Goal: Information Seeking & Learning: Check status

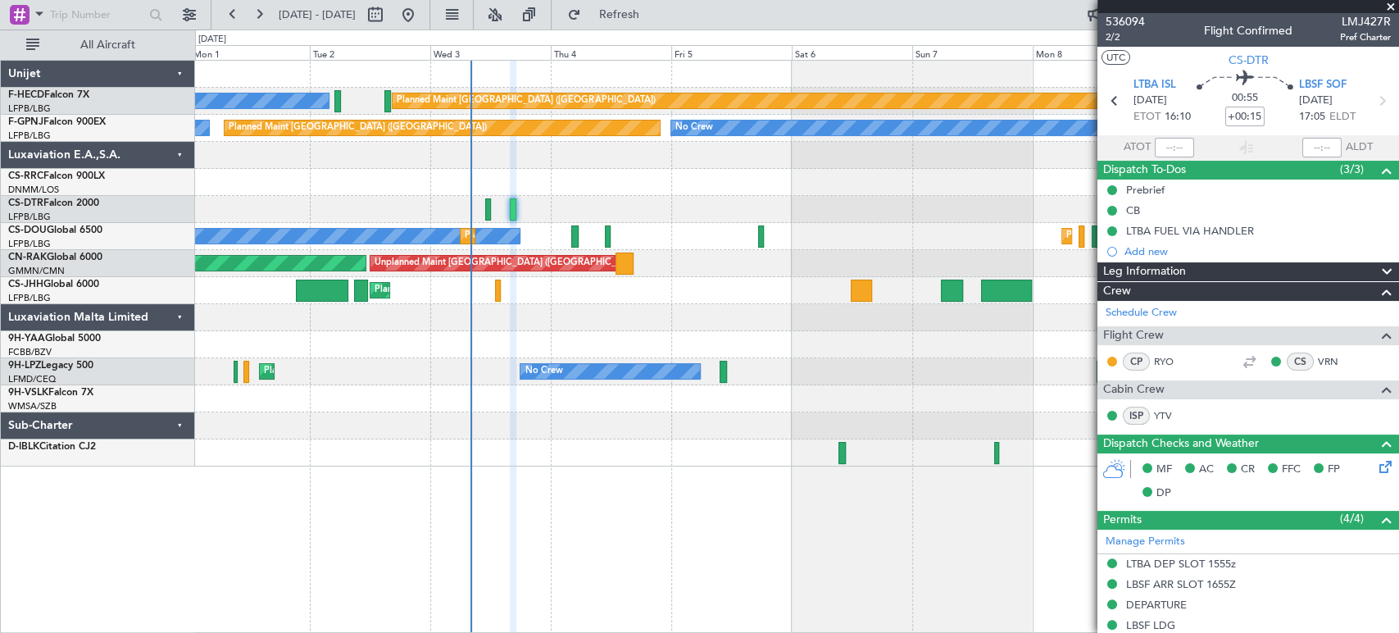
click at [826, 279] on div "Planned Maint [GEOGRAPHIC_DATA] ([GEOGRAPHIC_DATA]) Planned Maint [GEOGRAPHIC_D…" at bounding box center [796, 290] width 1203 height 27
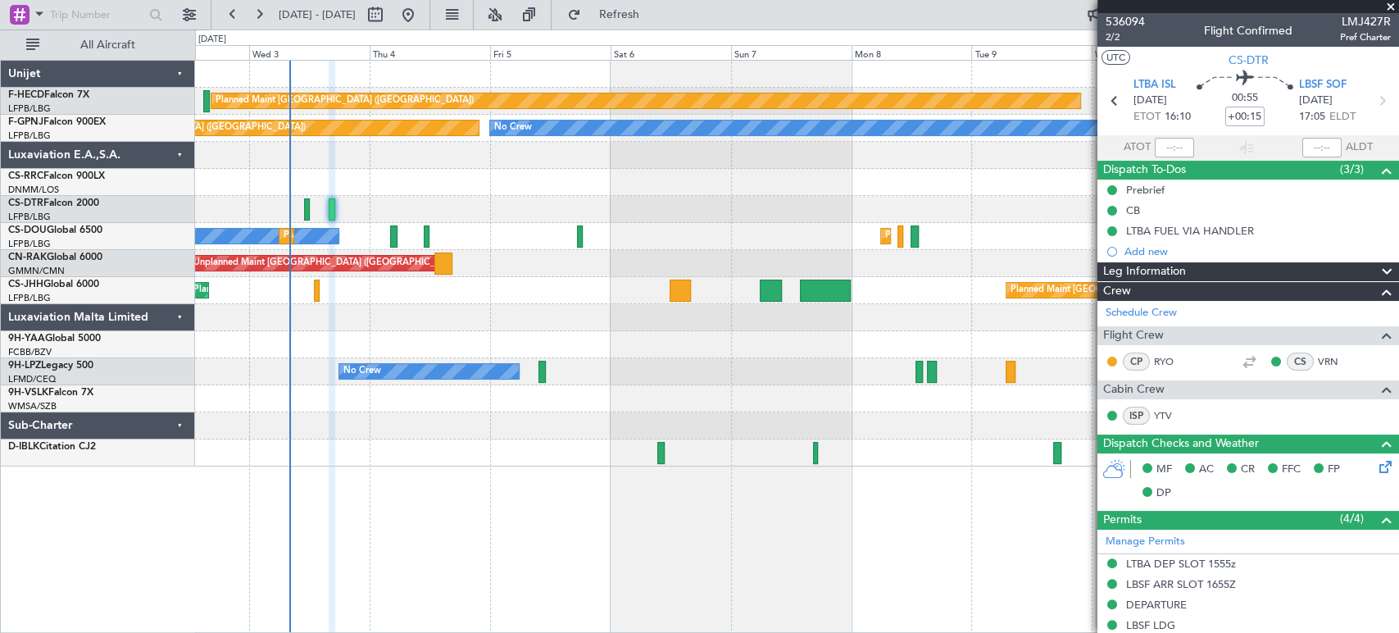
click at [541, 248] on div "Planned Maint [GEOGRAPHIC_DATA] ([GEOGRAPHIC_DATA]) No Crew Planned Maint [GEOG…" at bounding box center [796, 236] width 1203 height 27
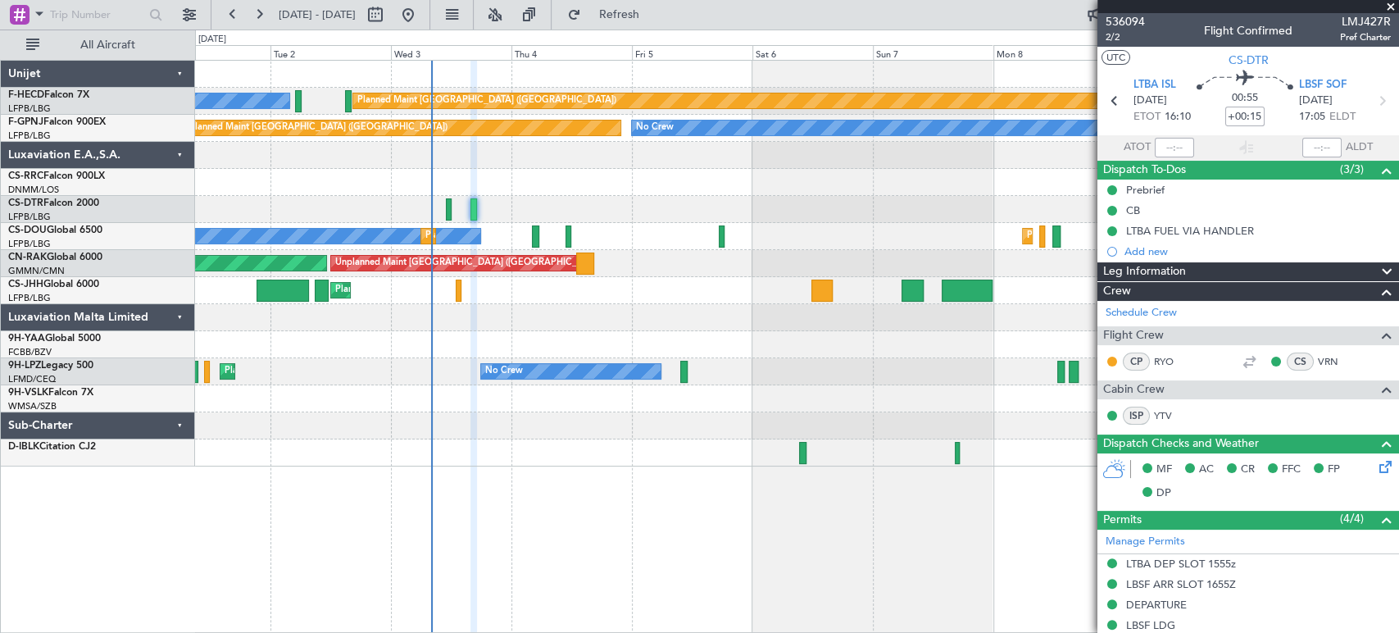
click at [698, 287] on div "Planned Maint [GEOGRAPHIC_DATA] ([GEOGRAPHIC_DATA]) No Crew No Crew No Crew Pla…" at bounding box center [796, 264] width 1203 height 406
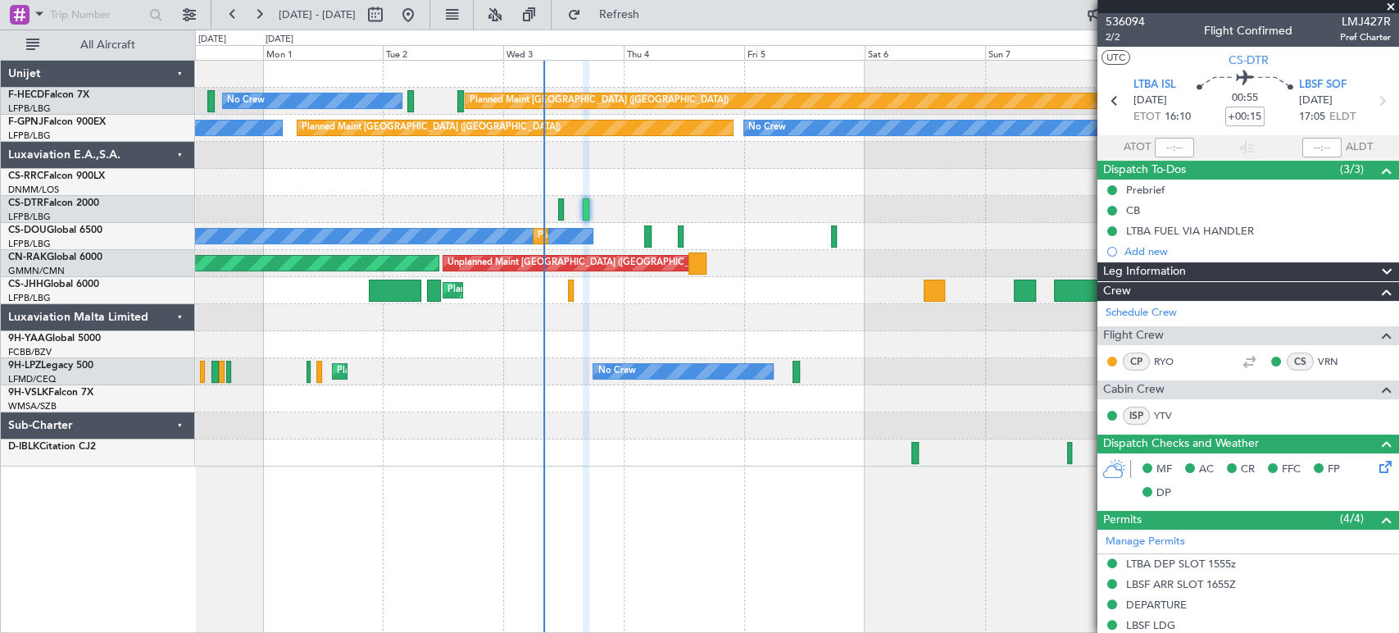
click at [726, 295] on div "Planned Maint [GEOGRAPHIC_DATA] ([GEOGRAPHIC_DATA]) Planned Maint [GEOGRAPHIC_D…" at bounding box center [796, 290] width 1203 height 27
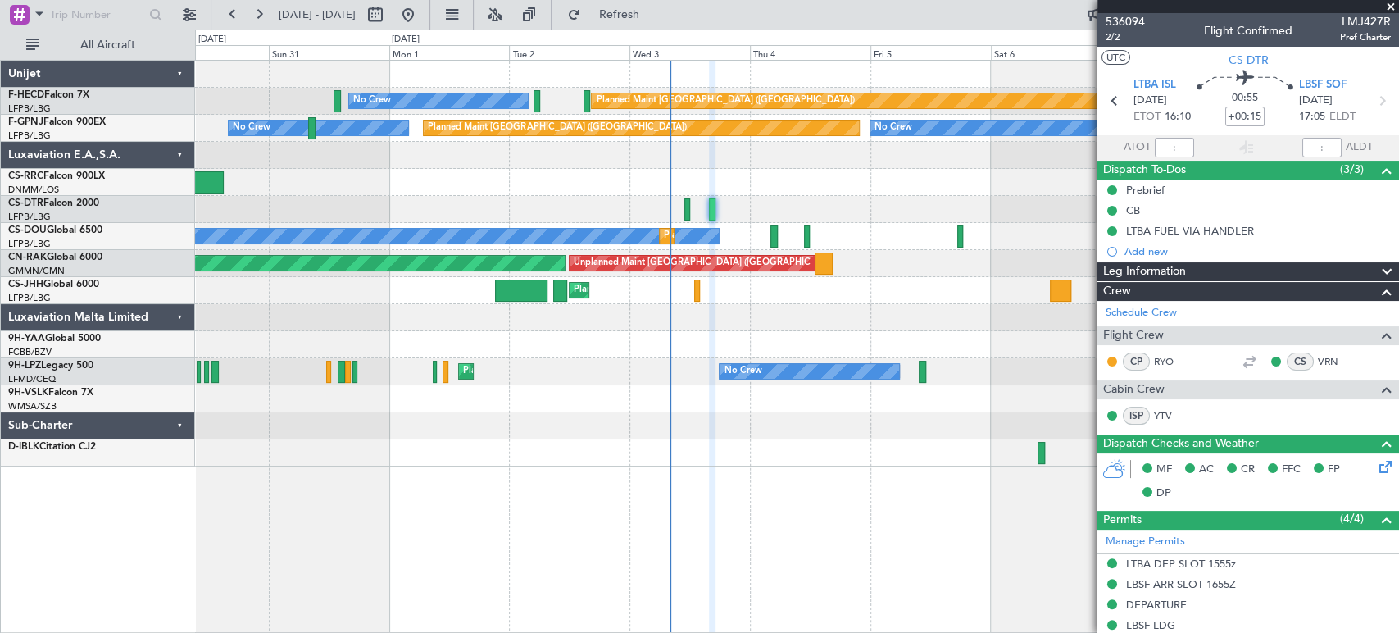
click at [290, 175] on div "Planned Maint [GEOGRAPHIC_DATA] ([GEOGRAPHIC_DATA]) No Crew No Crew No Crew Pla…" at bounding box center [796, 264] width 1203 height 406
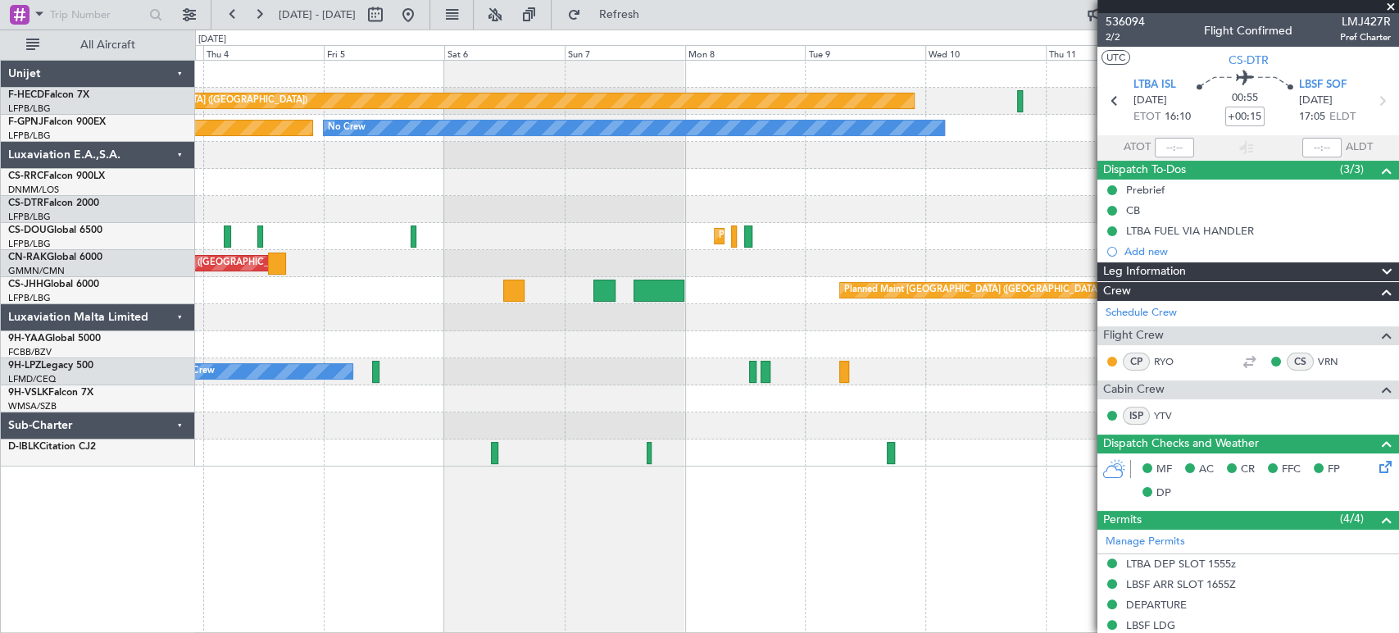
click at [457, 198] on div "Planned Maint [GEOGRAPHIC_DATA] ([GEOGRAPHIC_DATA]) No Crew No Crew No Crew Pla…" at bounding box center [796, 264] width 1203 height 406
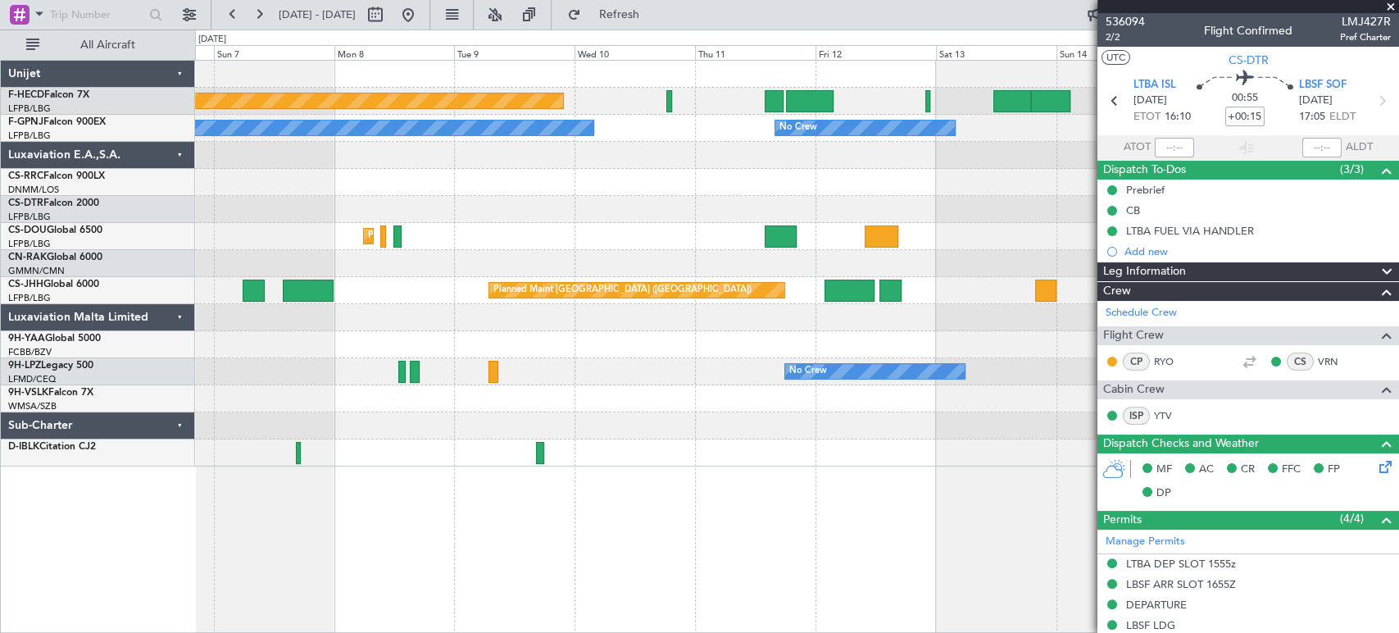
click at [512, 203] on div at bounding box center [796, 209] width 1203 height 27
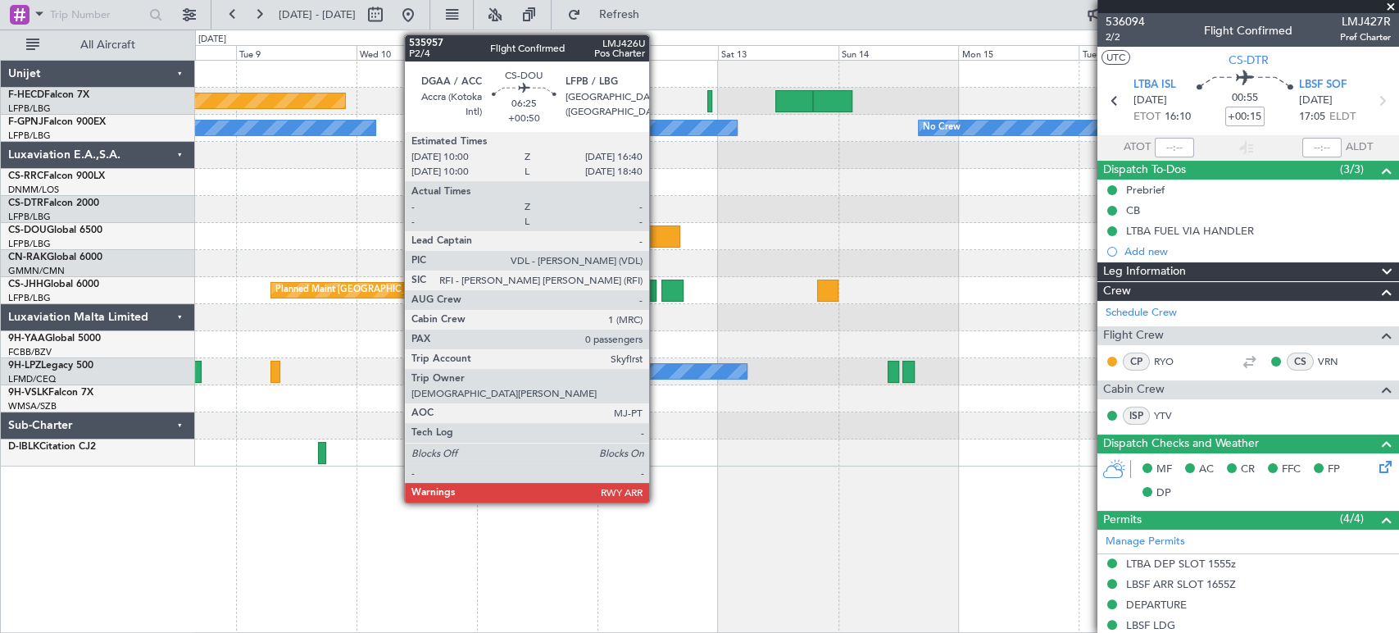
click at [657, 234] on div at bounding box center [664, 236] width 34 height 22
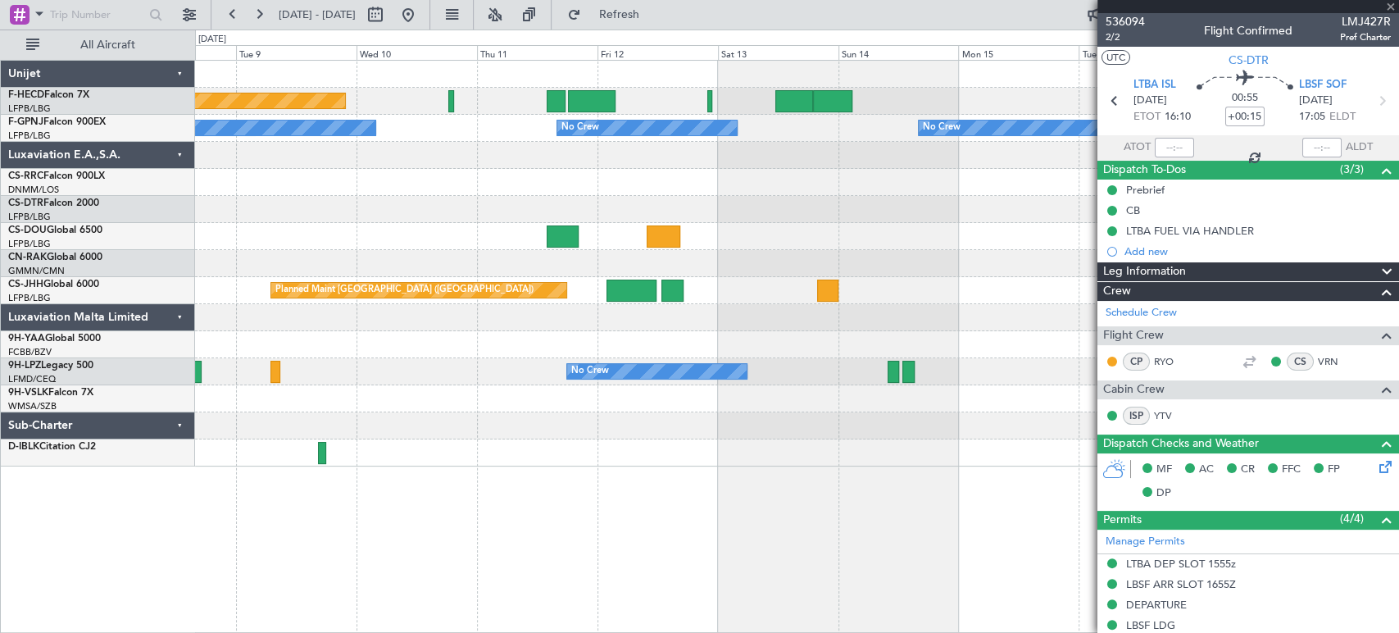
type input "+00:50"
type input "0"
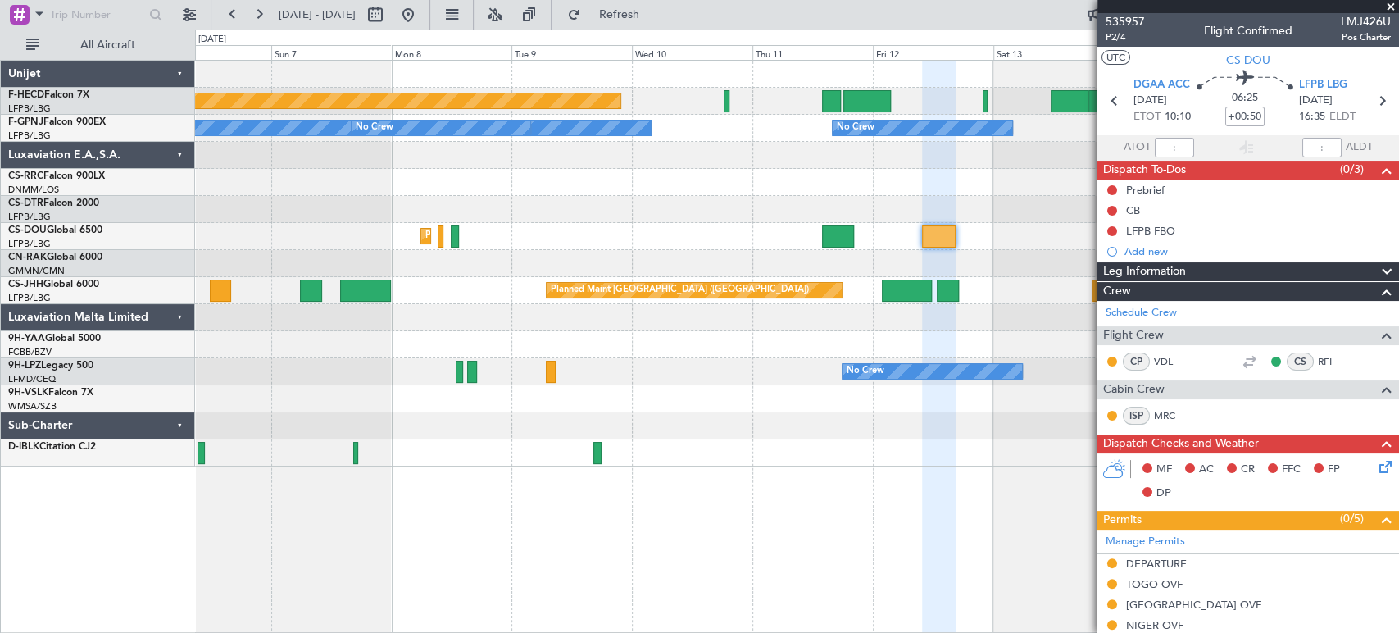
click at [1130, 385] on fb-app "[DATE] - [DATE] Refresh Quick Links All Aircraft Planned Maint [GEOGRAPHIC_DATA…" at bounding box center [699, 322] width 1399 height 621
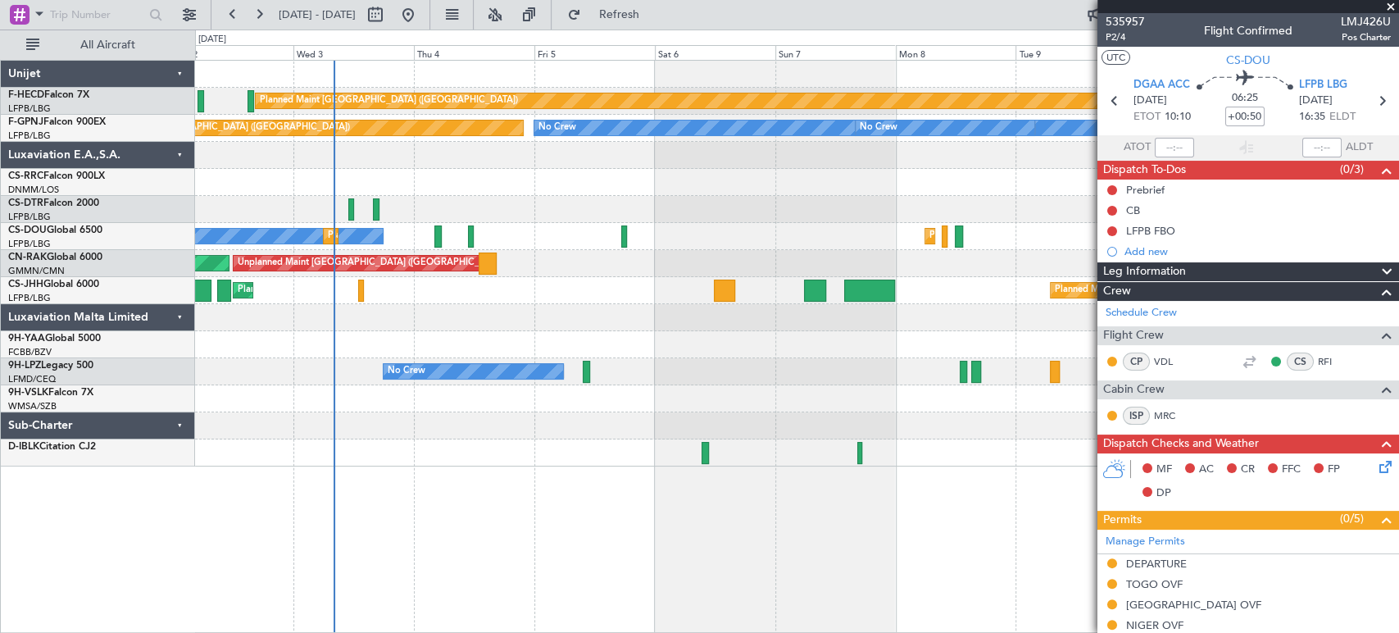
click at [994, 365] on div "No Crew No Crew [GEOGRAPHIC_DATA] ([GEOGRAPHIC_DATA])" at bounding box center [796, 371] width 1203 height 27
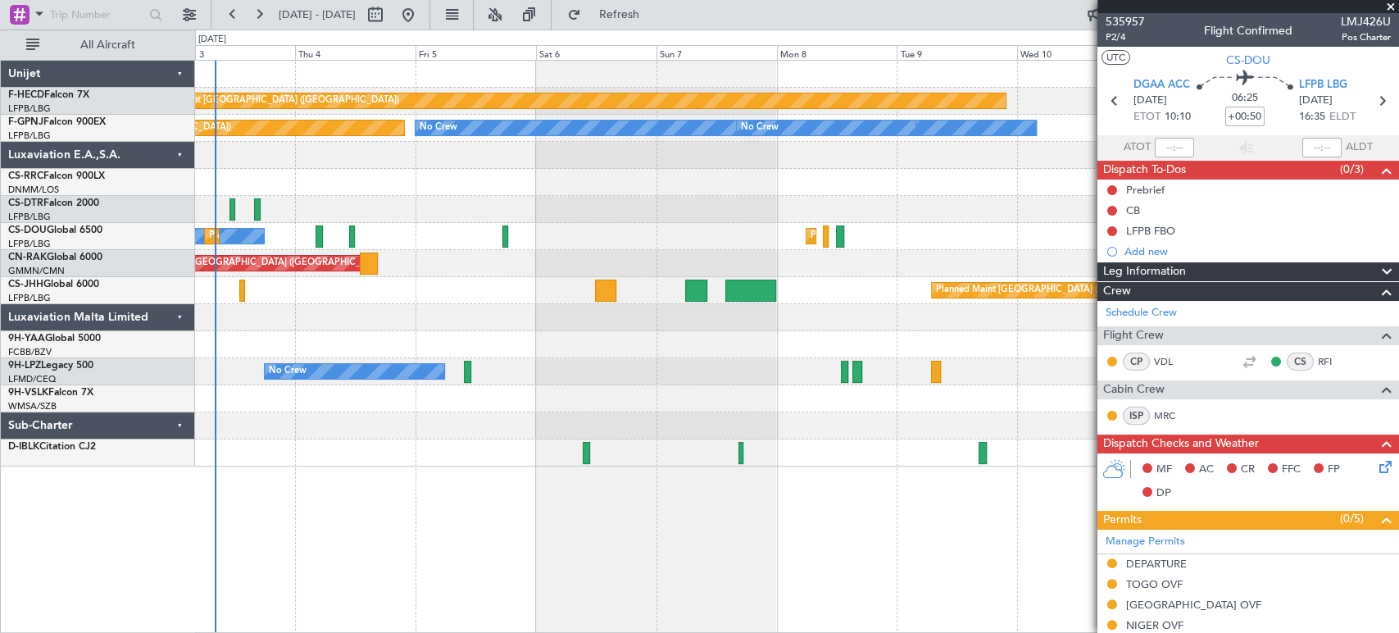
click at [517, 338] on div "Planned Maint [GEOGRAPHIC_DATA] ([GEOGRAPHIC_DATA]) No Crew No Crew No Crew No …" at bounding box center [796, 264] width 1203 height 406
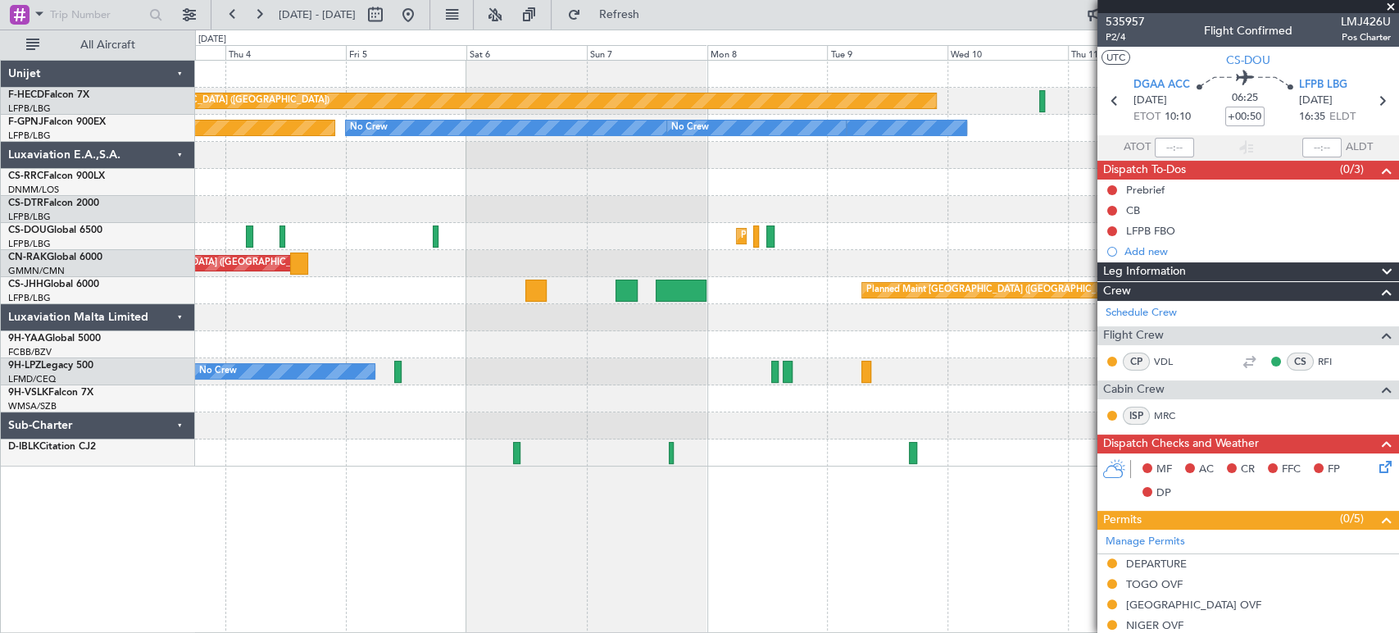
click at [597, 328] on div at bounding box center [796, 317] width 1203 height 27
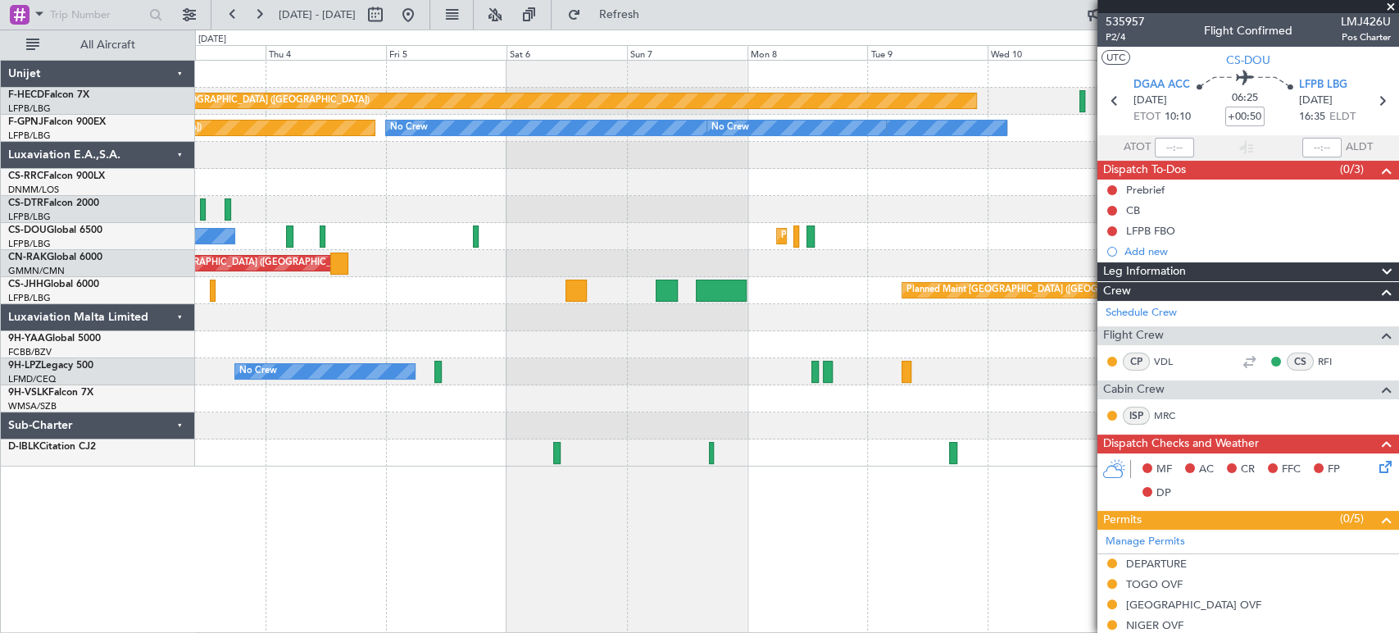
click at [527, 250] on div "Planned Maint [GEOGRAPHIC_DATA] ([GEOGRAPHIC_DATA]) No Crew No Crew No Crew No …" at bounding box center [796, 264] width 1203 height 406
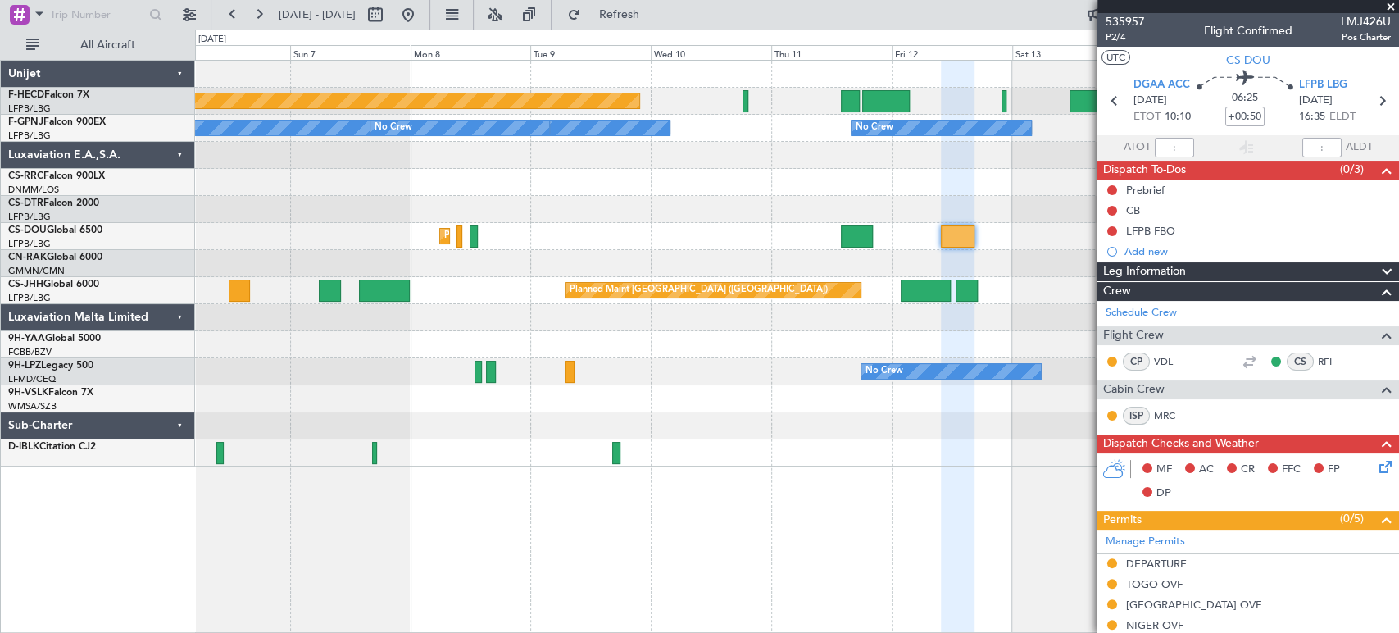
click at [134, 310] on div "Planned Maint [GEOGRAPHIC_DATA] ([GEOGRAPHIC_DATA]) No Crew No Crew No Crew No …" at bounding box center [699, 331] width 1399 height 603
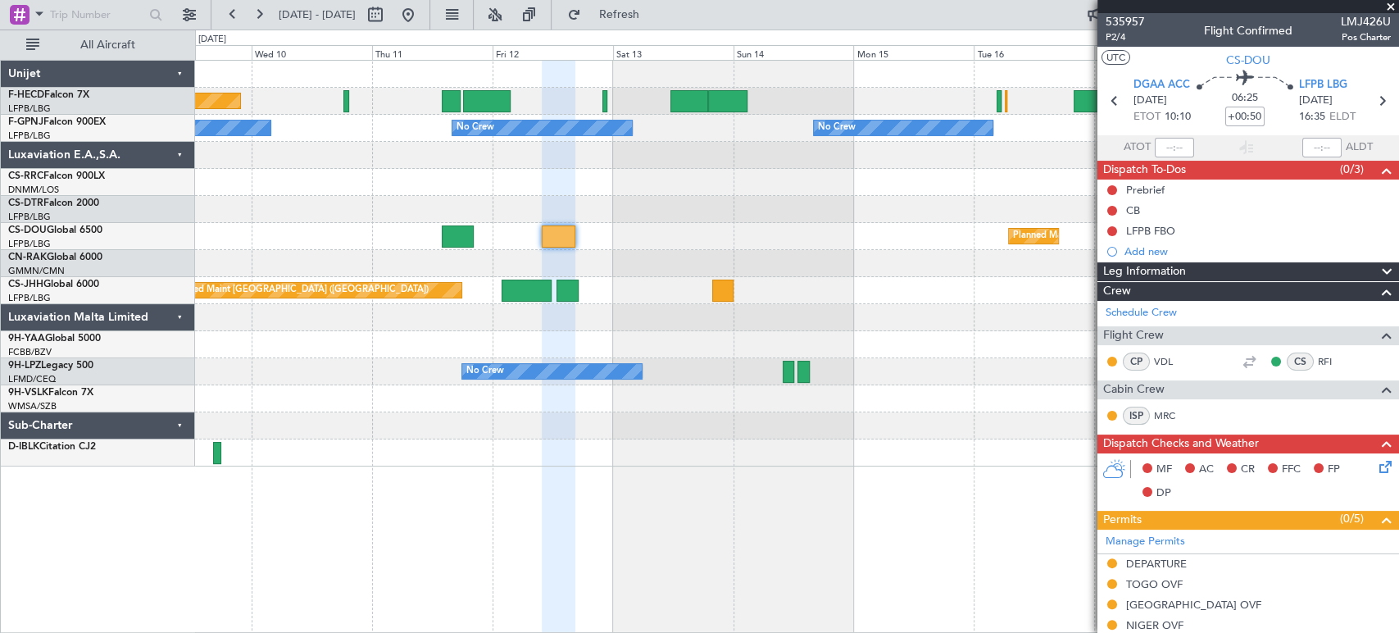
click at [326, 268] on div "Planned Maint [GEOGRAPHIC_DATA] ([GEOGRAPHIC_DATA]) No Crew No Crew No Crew No …" at bounding box center [796, 264] width 1203 height 406
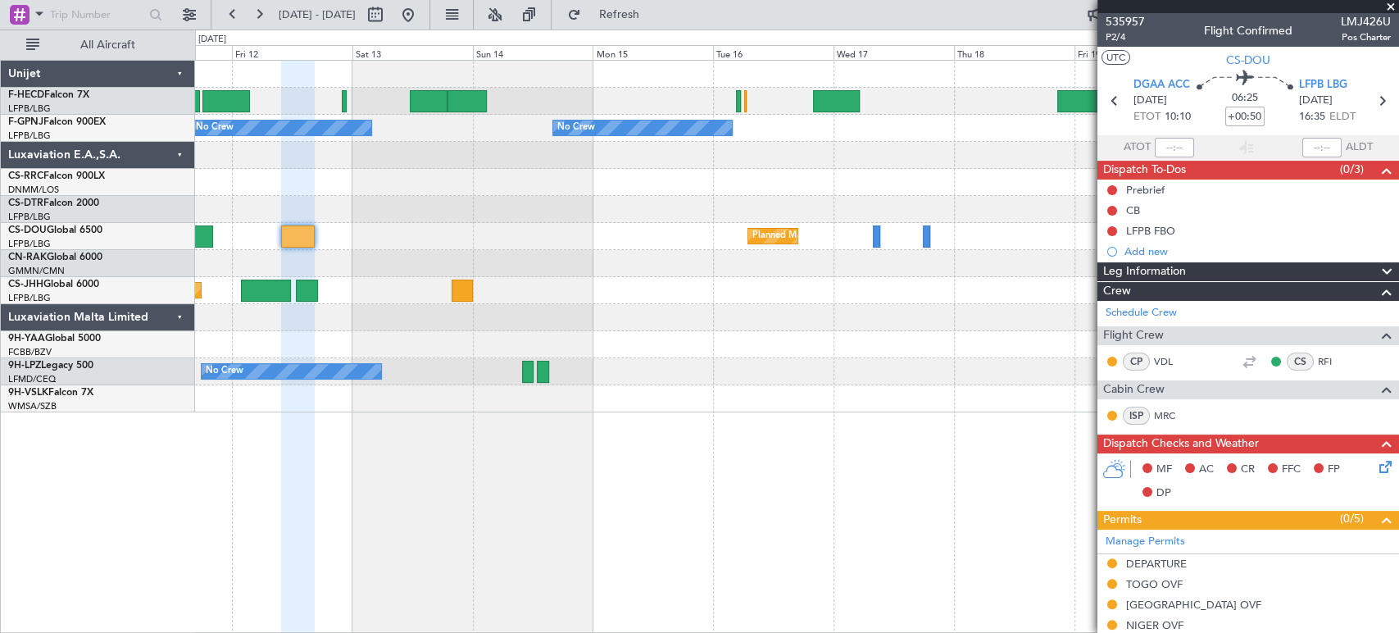
click at [321, 231] on div "No Crew Planned Maint [GEOGRAPHIC_DATA] ([GEOGRAPHIC_DATA]) Planned Maint [GEOG…" at bounding box center [796, 237] width 1203 height 352
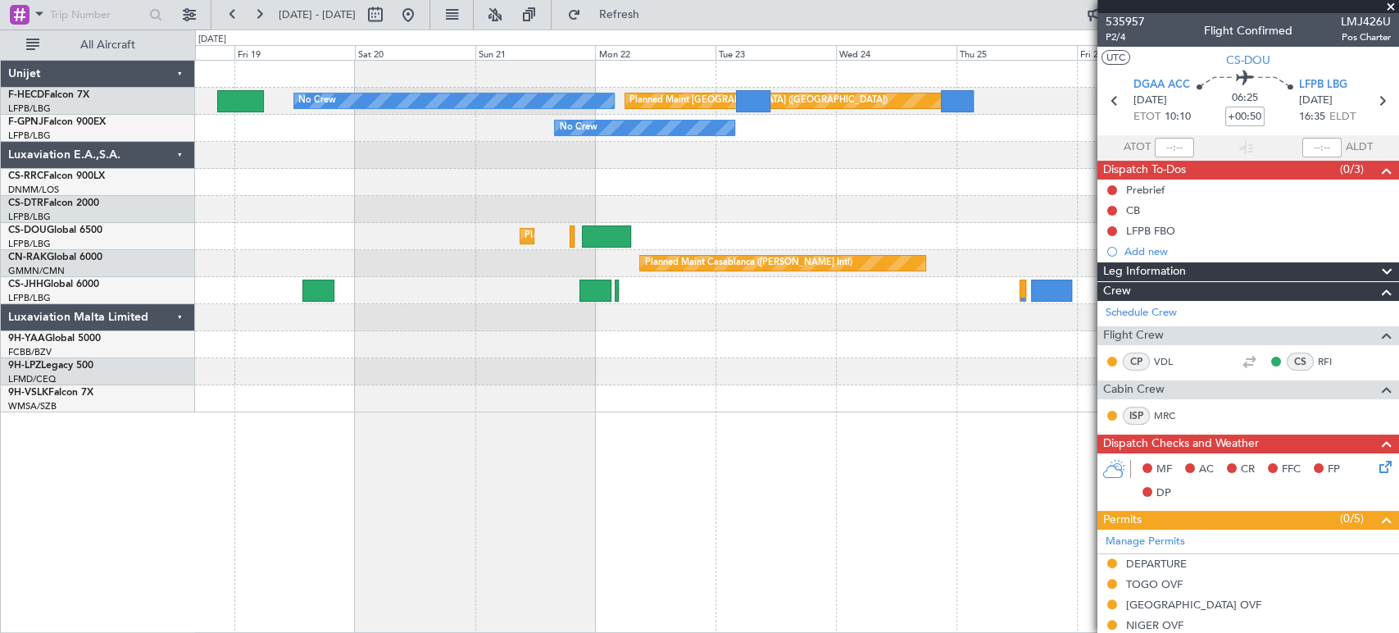
click at [362, 252] on div "No Crew Planned Maint [GEOGRAPHIC_DATA] ([GEOGRAPHIC_DATA]) No Crew Planned Mai…" at bounding box center [796, 237] width 1203 height 352
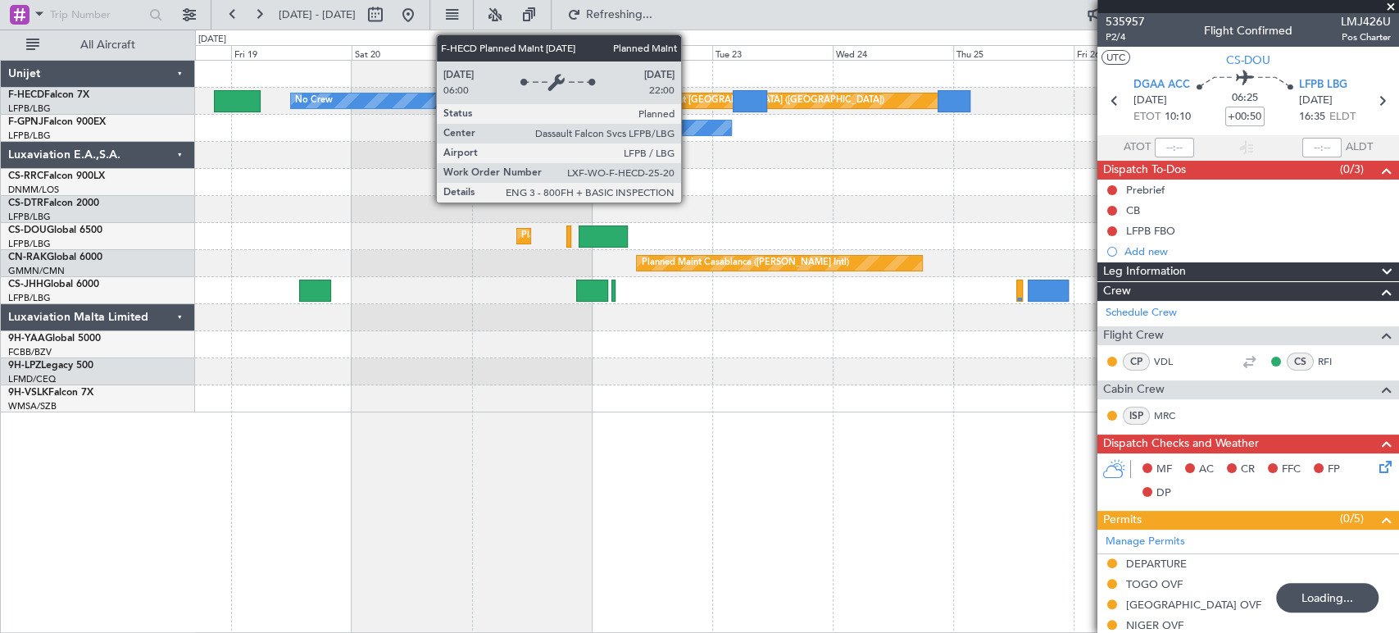
drag, startPoint x: 581, startPoint y: 76, endPoint x: 567, endPoint y: 134, distance: 59.8
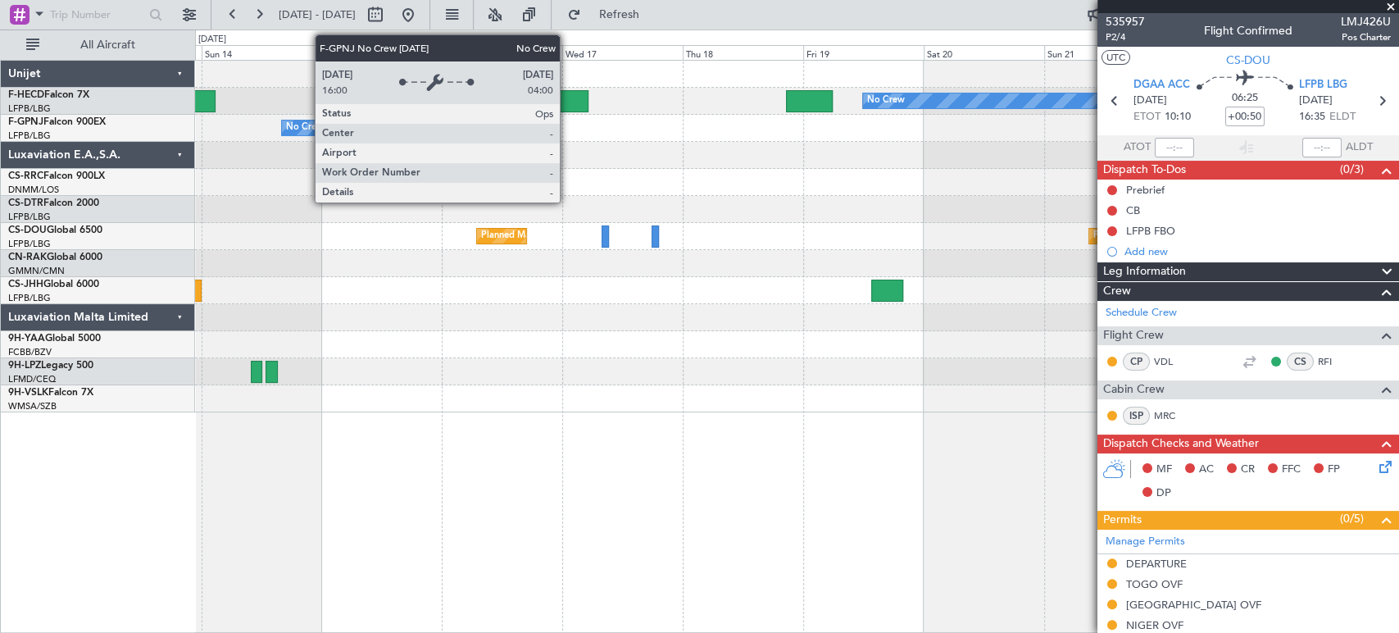
click at [905, 162] on div "Planned Maint [GEOGRAPHIC_DATA] ([GEOGRAPHIC_DATA]) No Crew No Crew No Crew No …" at bounding box center [796, 237] width 1203 height 352
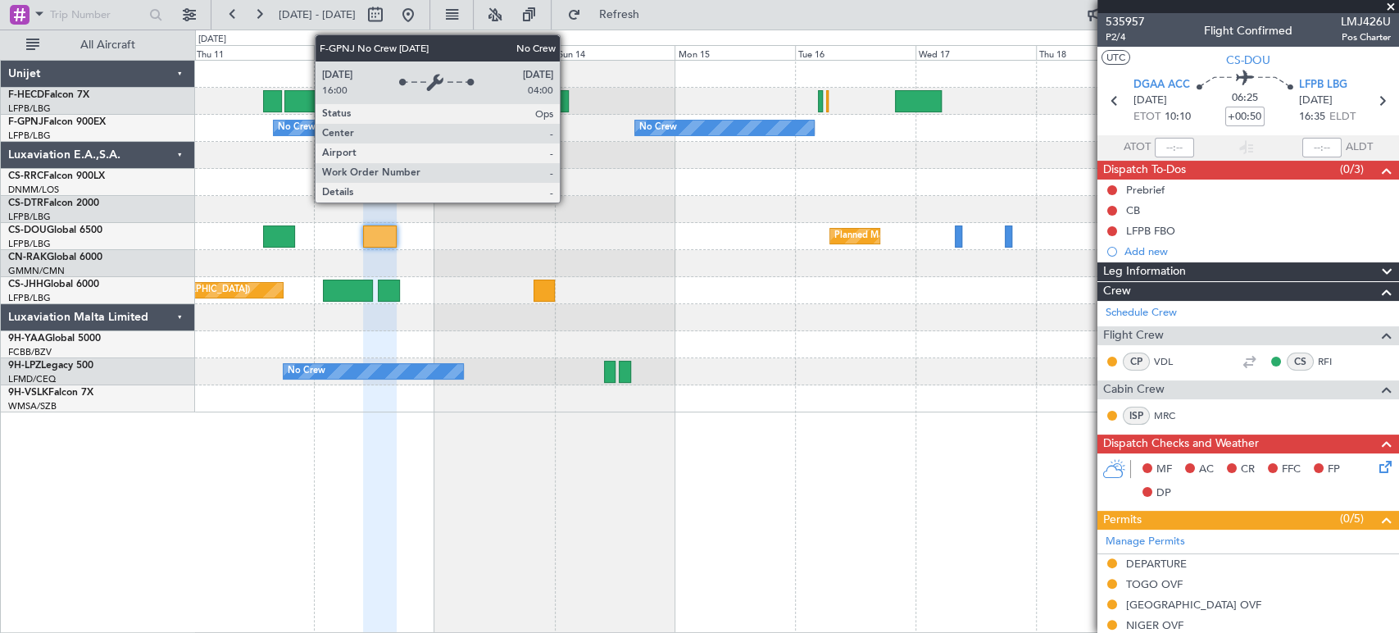
click at [846, 202] on div at bounding box center [796, 209] width 1203 height 27
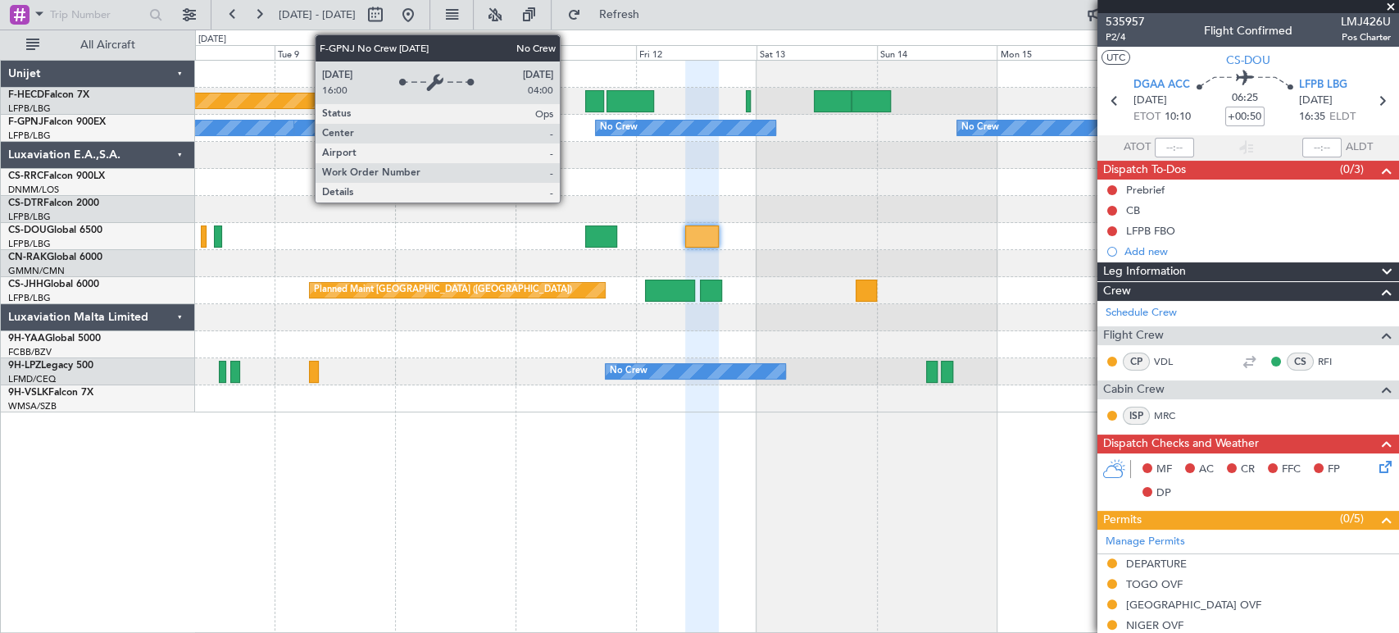
click at [901, 225] on div "Planned Maint [GEOGRAPHIC_DATA] ([GEOGRAPHIC_DATA]) No Crew No Crew No Crew No …" at bounding box center [796, 237] width 1203 height 352
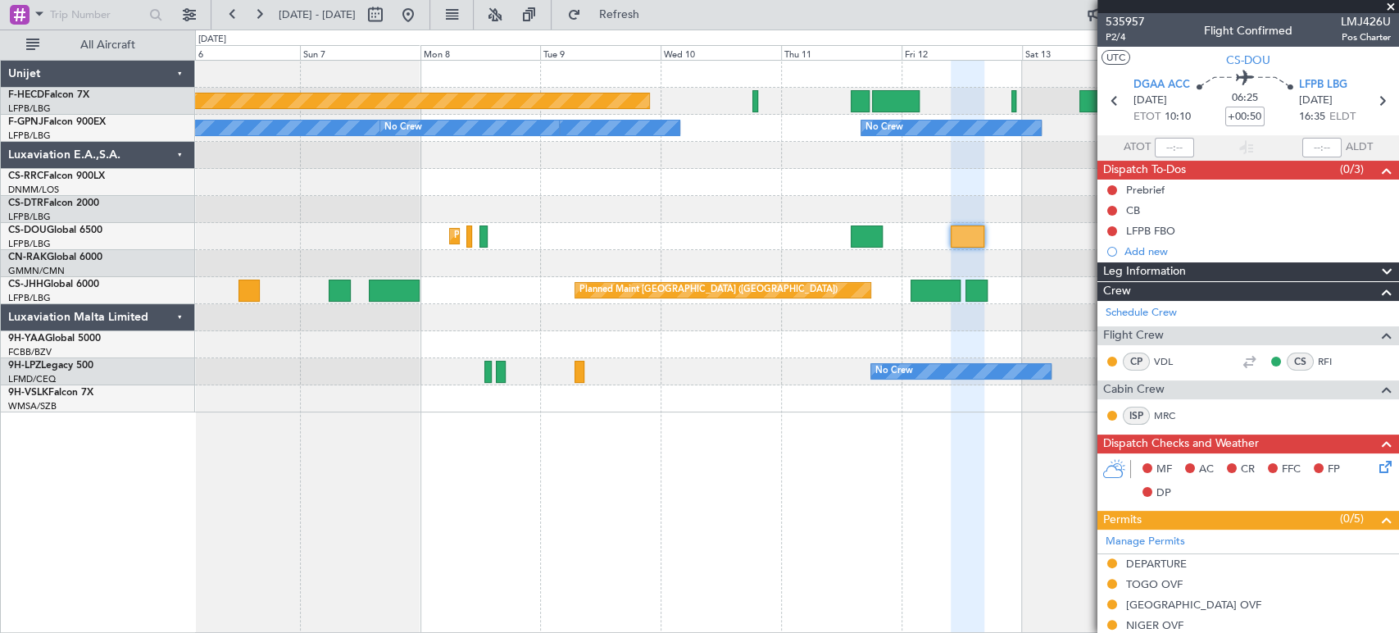
click at [963, 271] on div "Planned Maint [GEOGRAPHIC_DATA] ([GEOGRAPHIC_DATA]) No Crew No Crew No Crew No …" at bounding box center [796, 237] width 1203 height 352
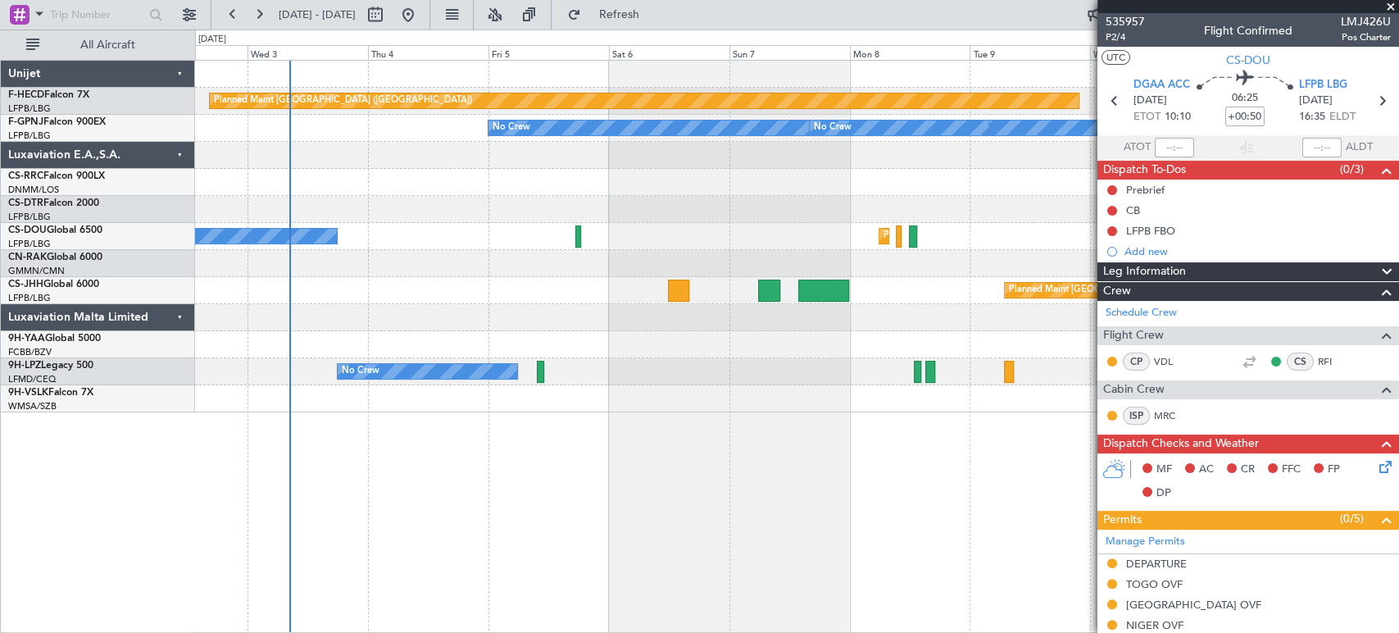
click at [737, 277] on div "Planned Maint [GEOGRAPHIC_DATA] ([GEOGRAPHIC_DATA]) No Crew No Crew No Crew No …" at bounding box center [796, 237] width 1203 height 352
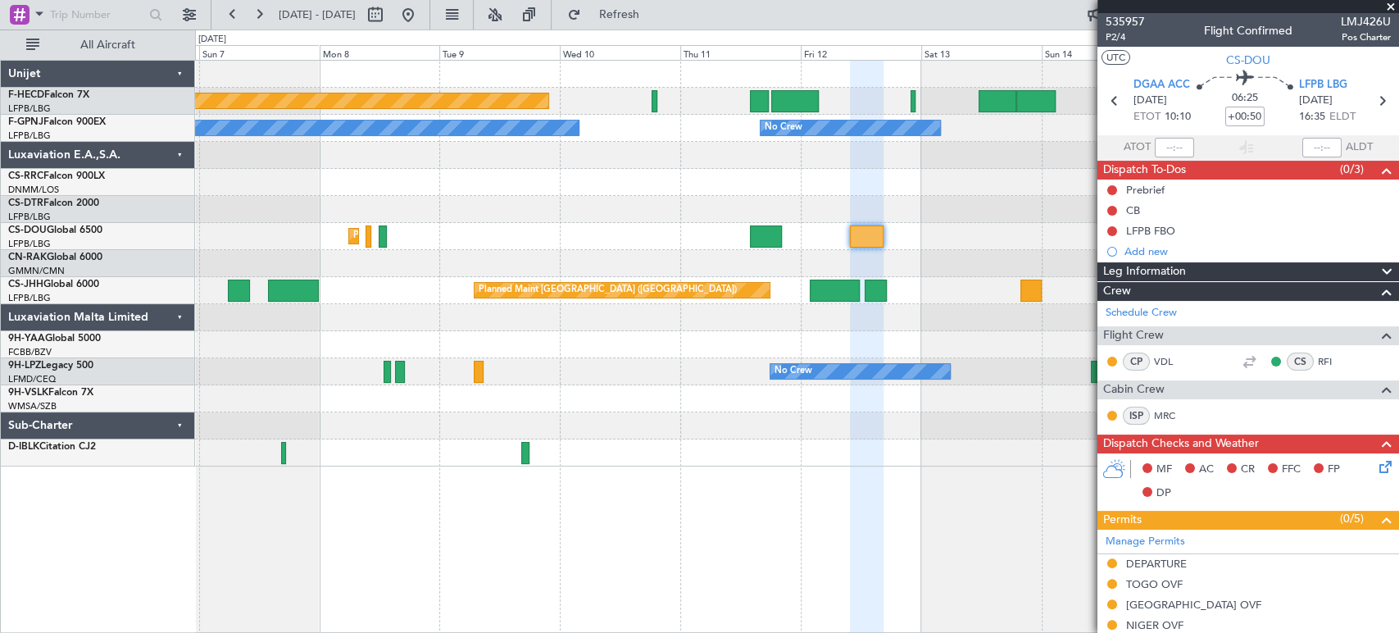
click at [364, 191] on div at bounding box center [796, 182] width 1203 height 27
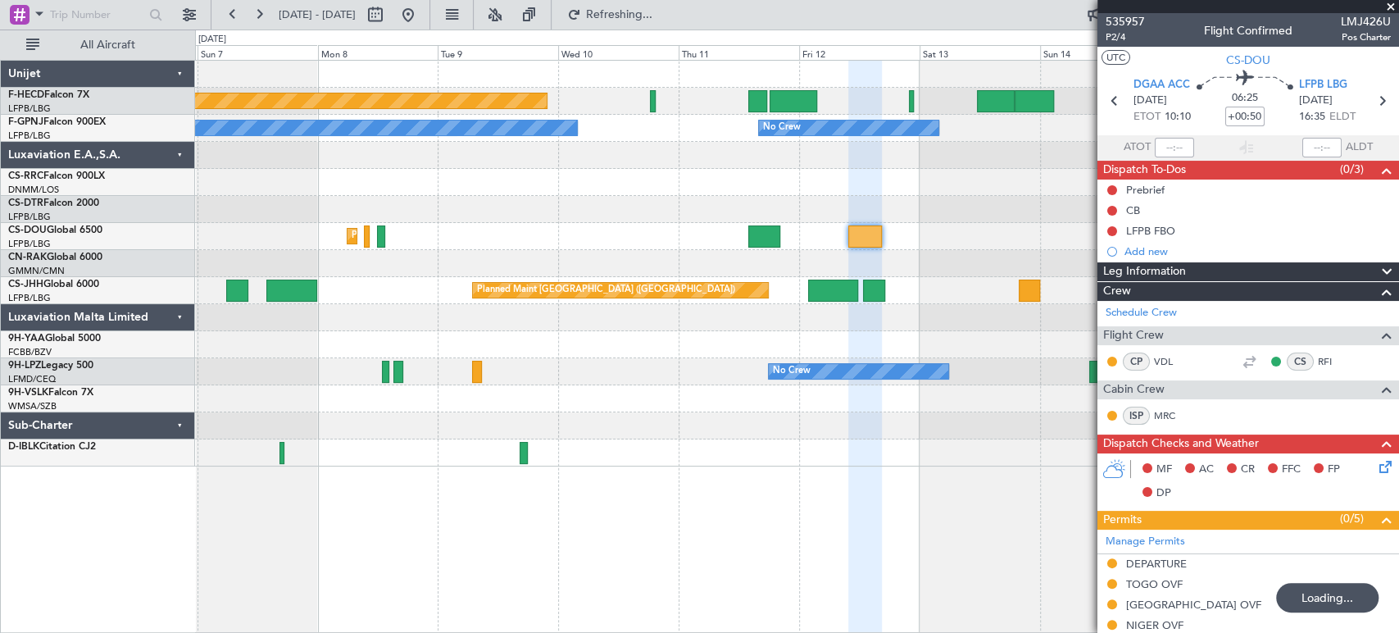
click at [1194, 132] on fb-app "[DATE] - [DATE] Refreshing... Quick Links All Aircraft Planned Maint [GEOGRAPHI…" at bounding box center [699, 322] width 1399 height 621
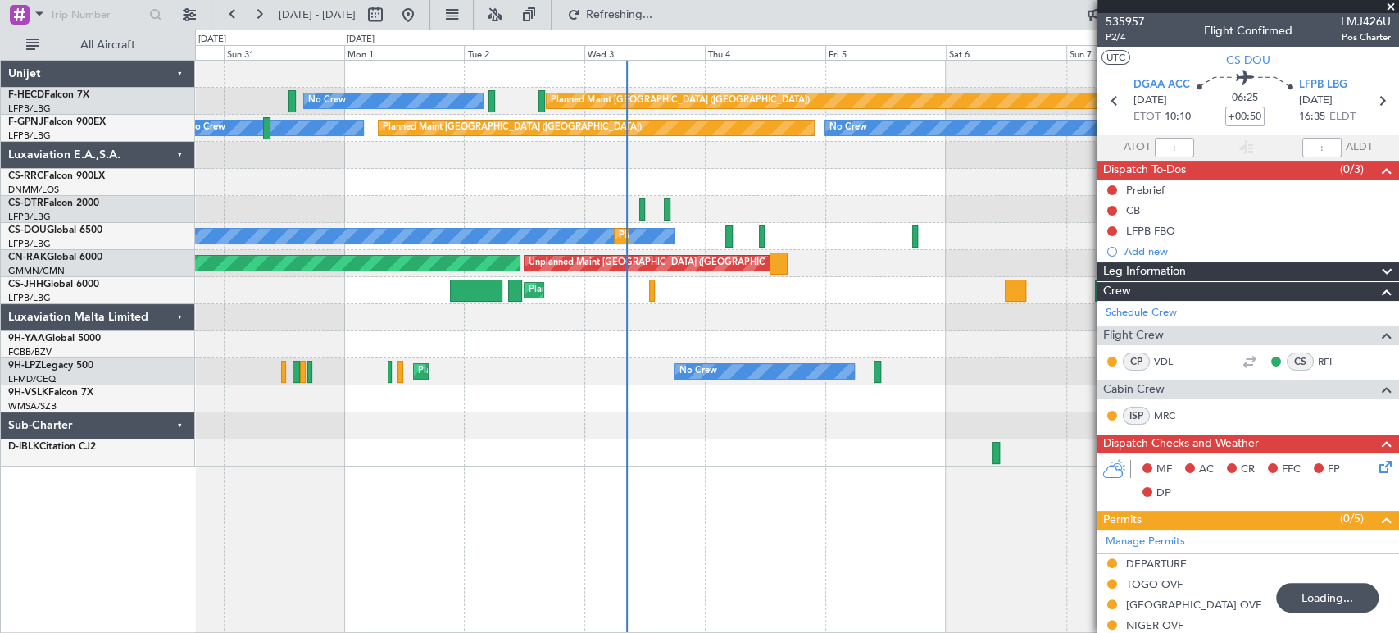
click at [1378, 173] on fb-app "[DATE] - [DATE] Refreshing... Quick Links All Aircraft Planned Maint [GEOGRAPHI…" at bounding box center [699, 322] width 1399 height 621
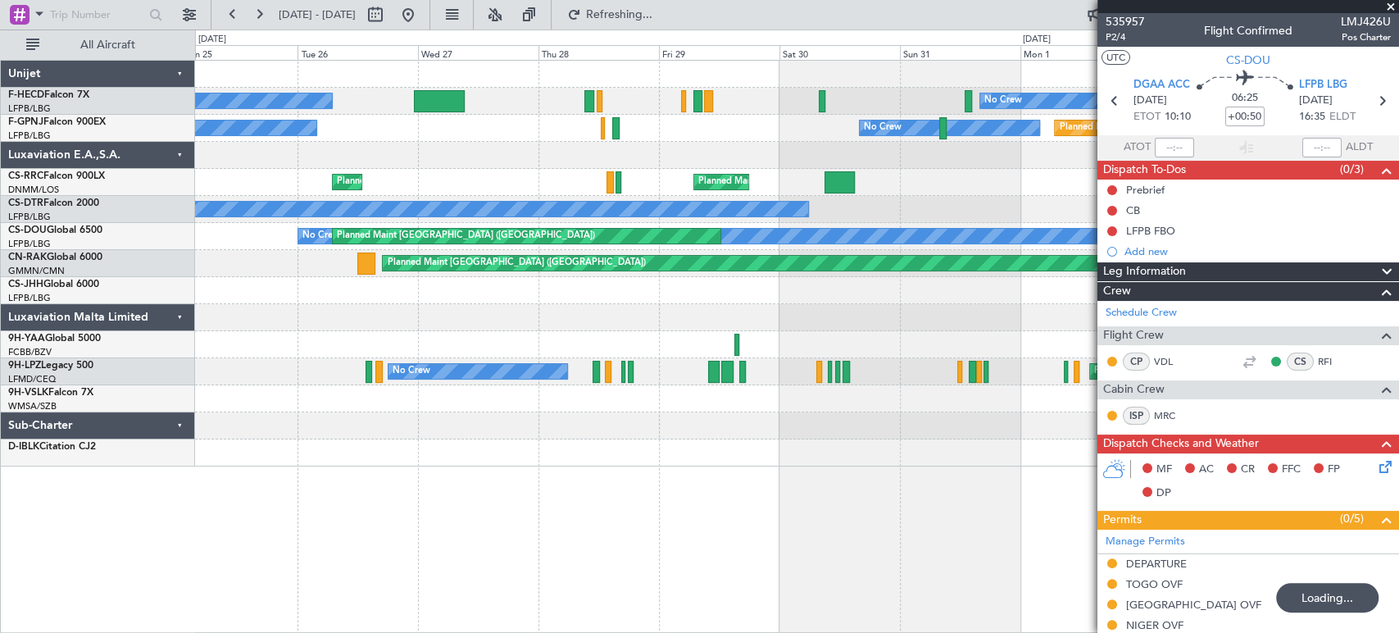
click at [1167, 98] on fb-app "[DATE] - [DATE] Refreshing... Quick Links All Aircraft Planned Maint [GEOGRAPHI…" at bounding box center [699, 322] width 1399 height 621
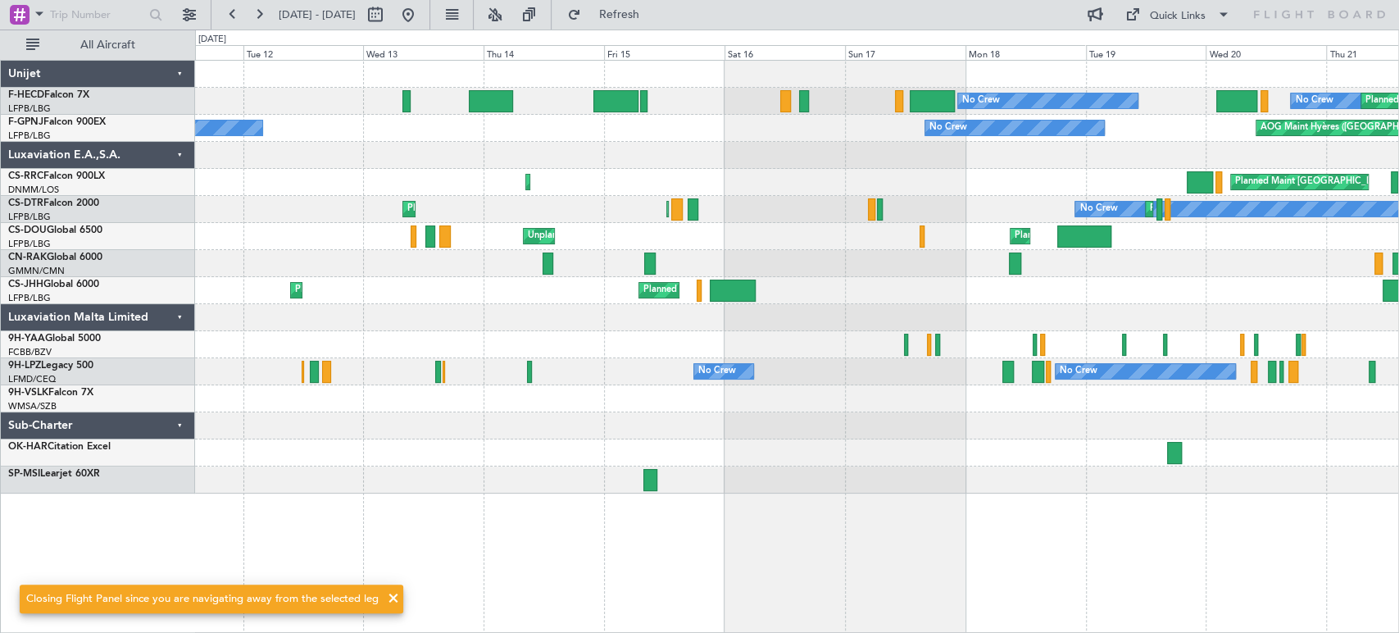
click at [1017, 109] on div "No Crew Planned Maint [GEOGRAPHIC_DATA] ([GEOGRAPHIC_DATA]) No Crew Planned Mai…" at bounding box center [796, 101] width 1203 height 27
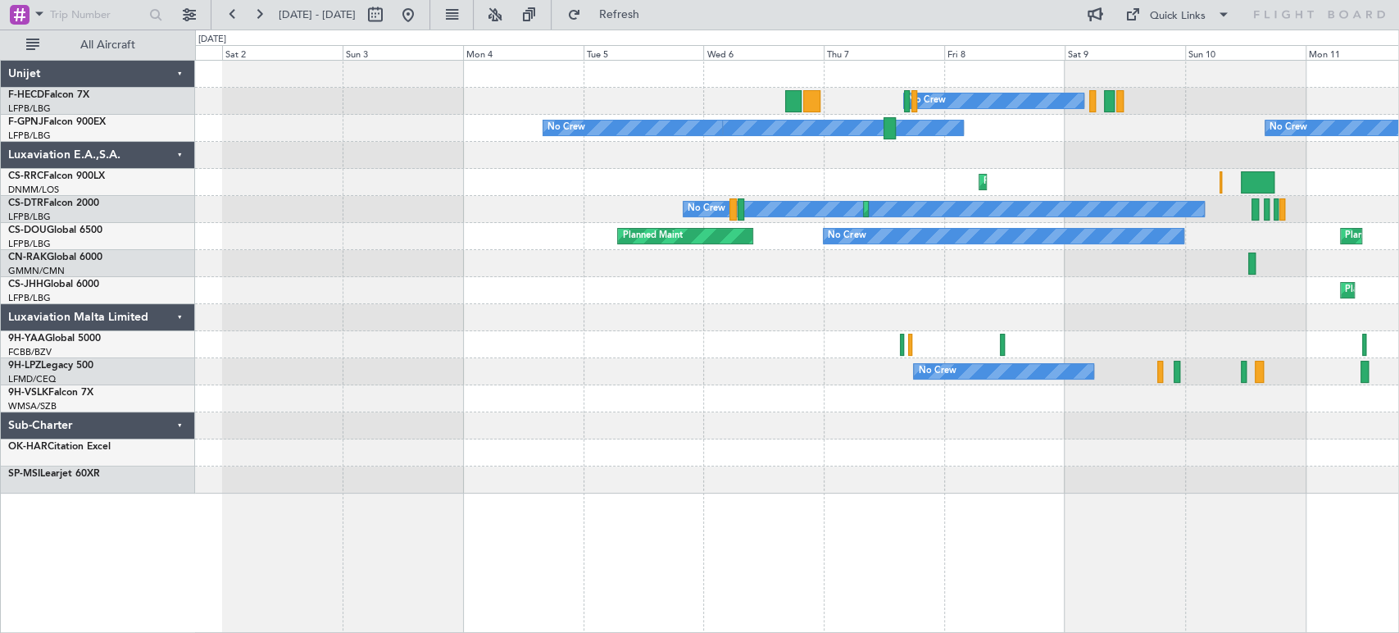
click at [1036, 125] on div "No Crew No Crew No Crew" at bounding box center [796, 128] width 1203 height 27
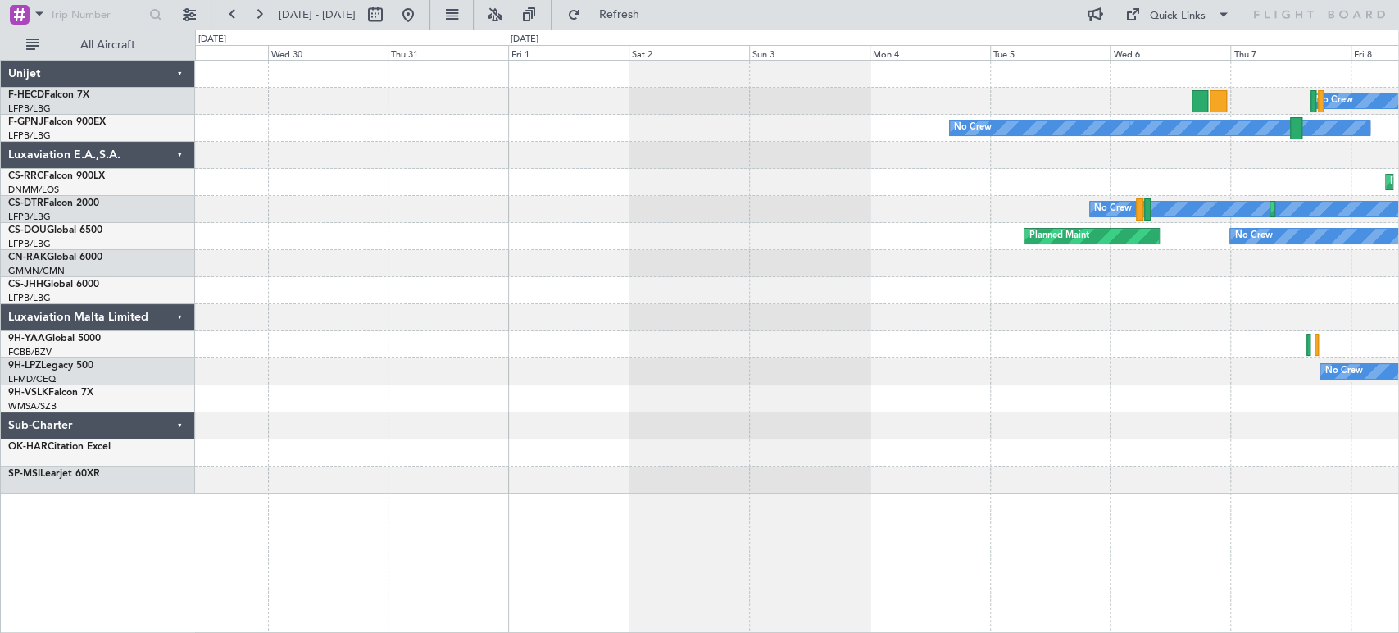
click at [1062, 138] on div "No Crew No Crew No Crew" at bounding box center [796, 128] width 1203 height 27
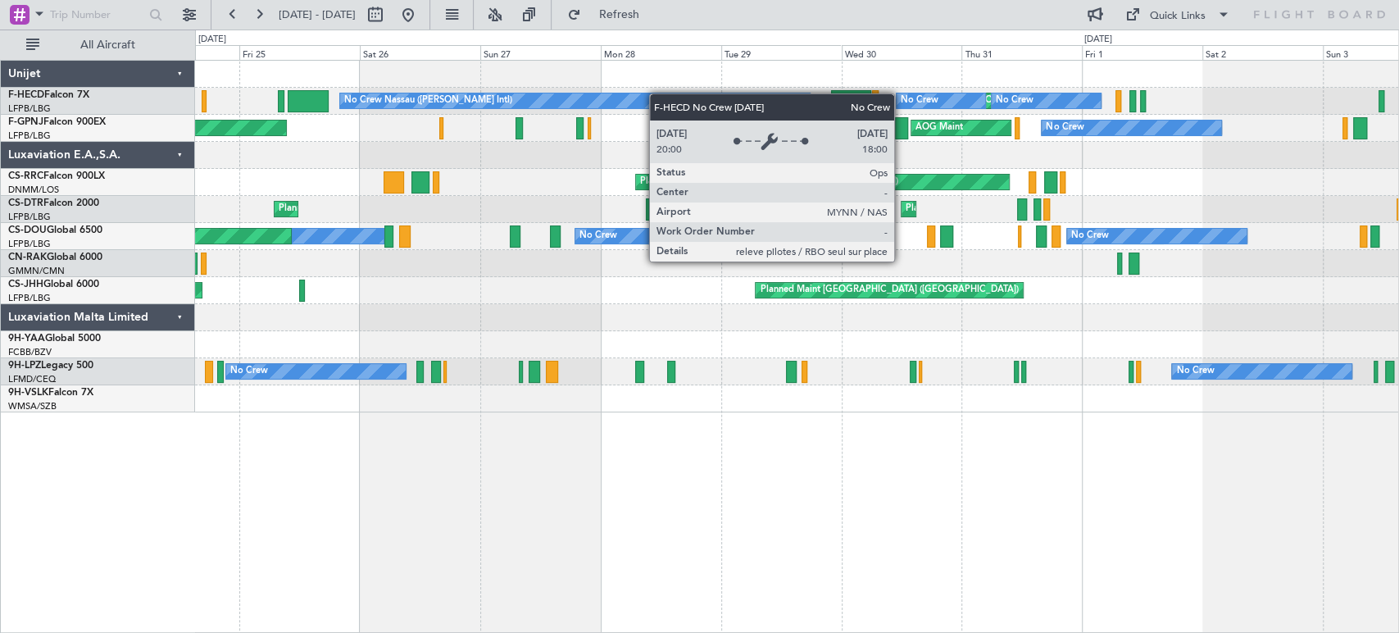
click at [811, 93] on div "No Crew Nassau ([PERSON_NAME] Intl)" at bounding box center [575, 100] width 471 height 15
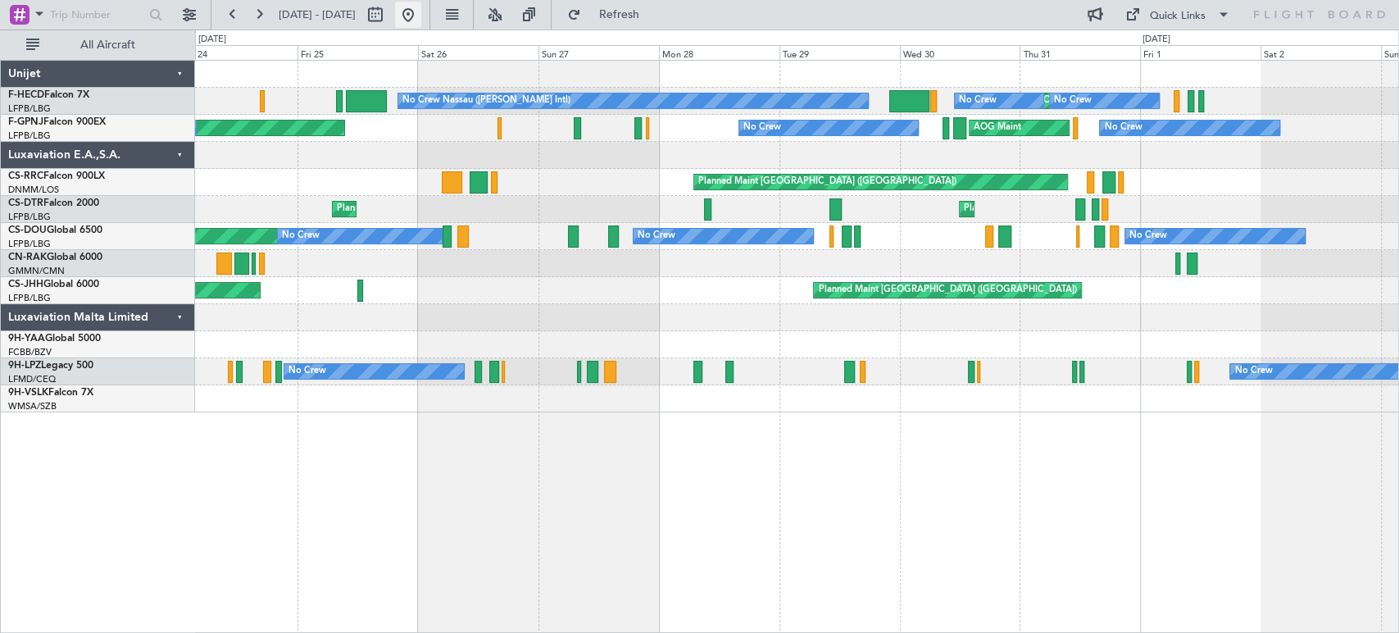
click at [421, 19] on button at bounding box center [408, 15] width 26 height 26
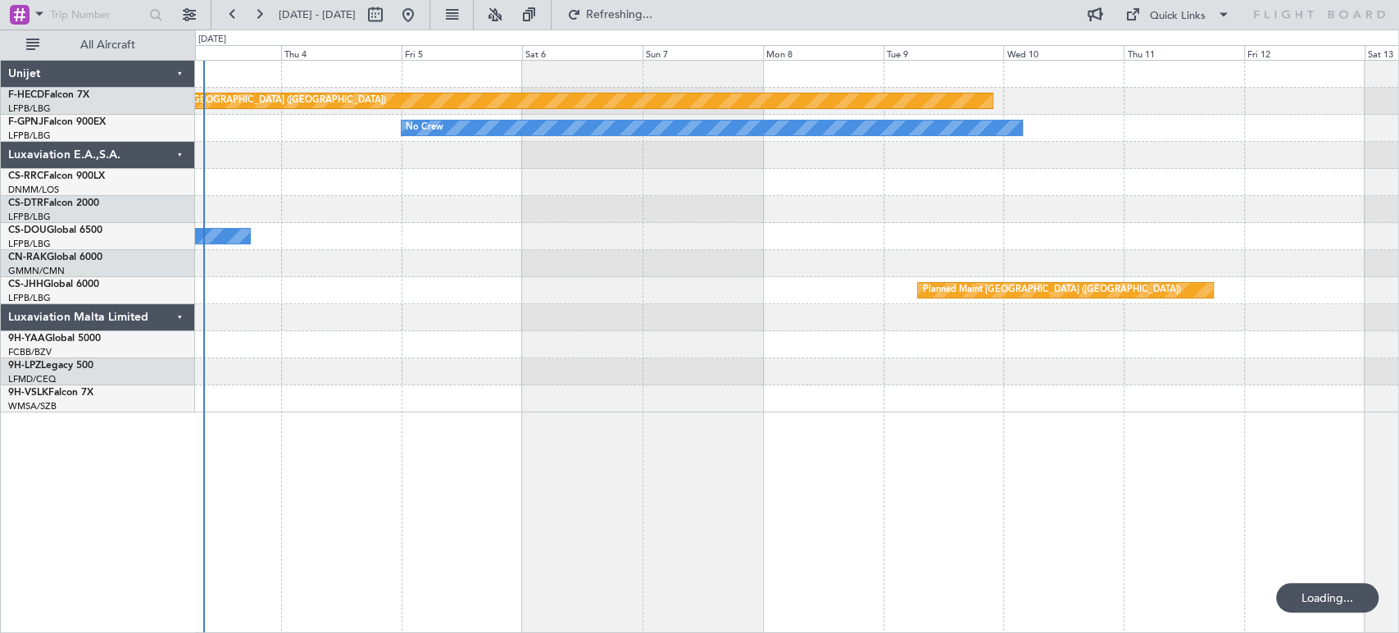
click at [572, 318] on div "Planned Maint [GEOGRAPHIC_DATA] ([GEOGRAPHIC_DATA]) No Crew No Crew No Crew No …" at bounding box center [796, 237] width 1203 height 352
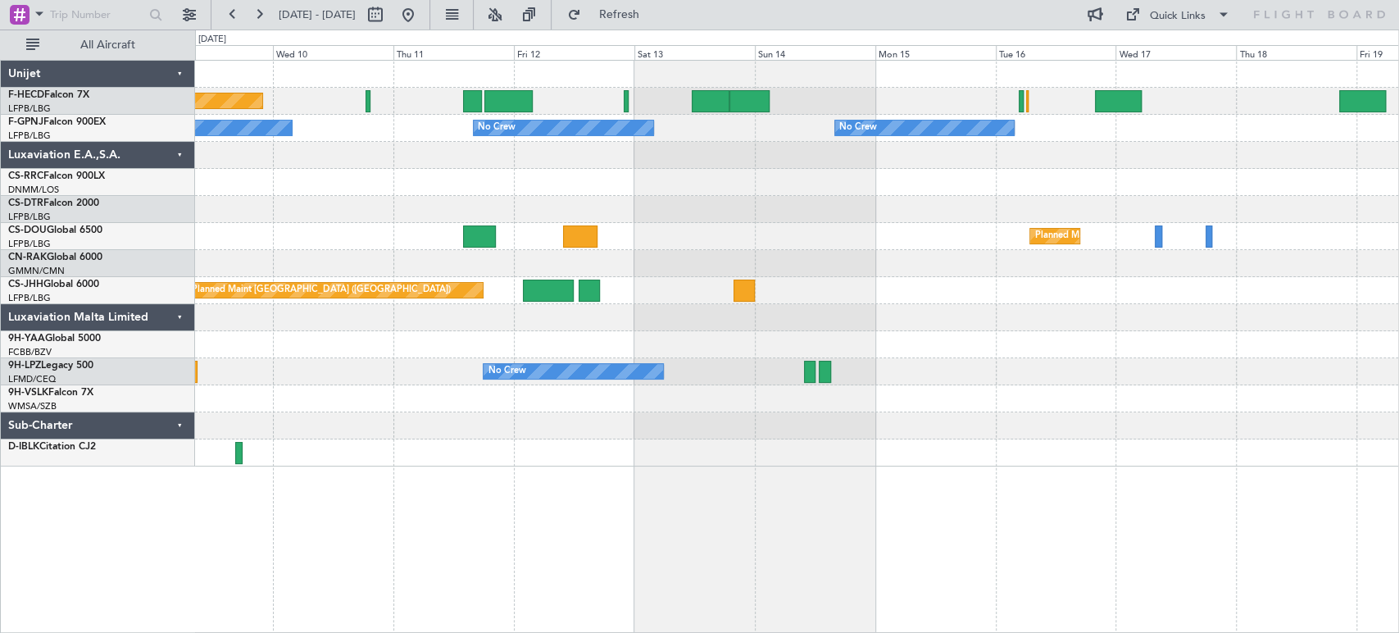
click at [399, 201] on div "Planned Maint [GEOGRAPHIC_DATA] ([GEOGRAPHIC_DATA]) No Crew No Crew No Crew No …" at bounding box center [796, 264] width 1203 height 406
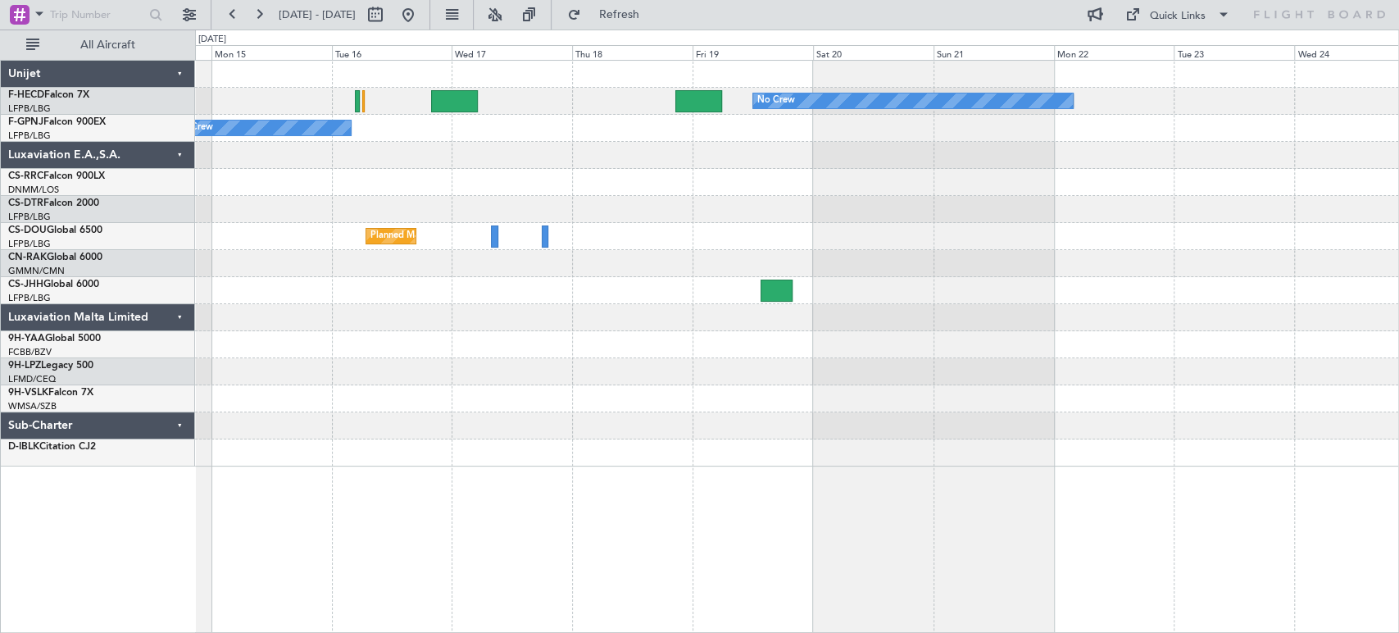
click at [241, 171] on div "No Crew No Crew No Crew Planned Maint [GEOGRAPHIC_DATA] ([GEOGRAPHIC_DATA]) No …" at bounding box center [796, 264] width 1203 height 406
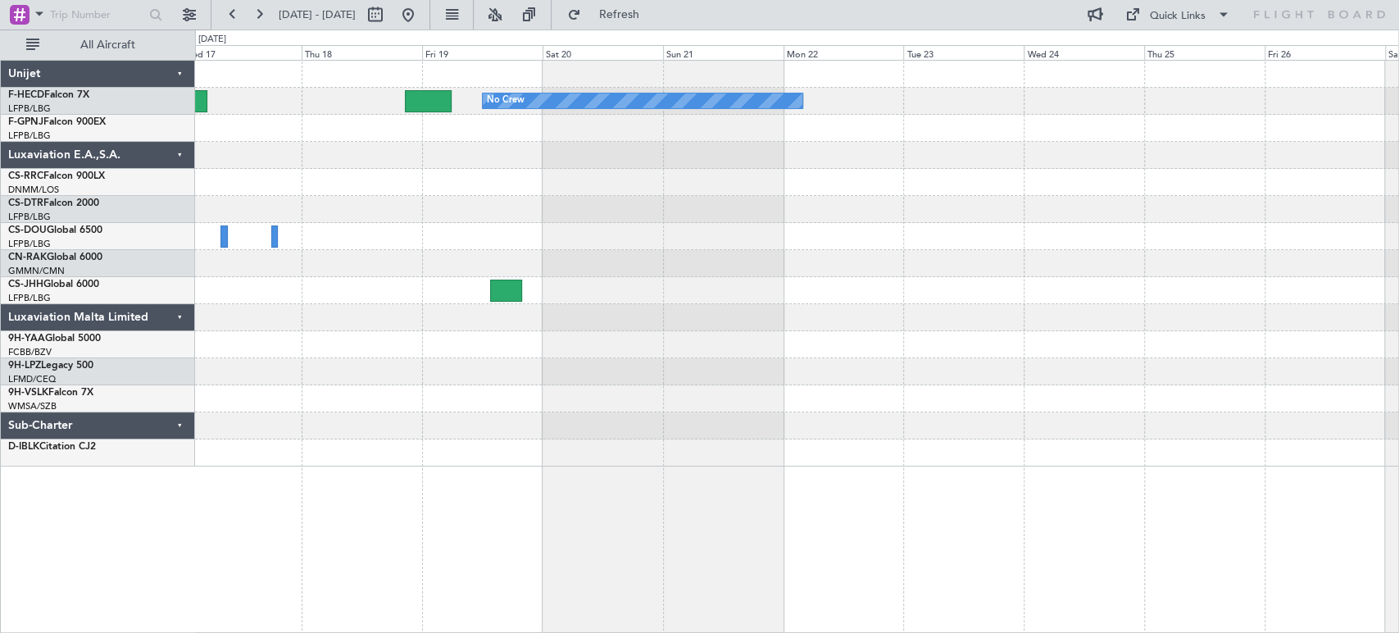
click at [609, 182] on div "No Crew No Crew Planned Maint [GEOGRAPHIC_DATA] ([GEOGRAPHIC_DATA]) Planned Mai…" at bounding box center [796, 264] width 1203 height 406
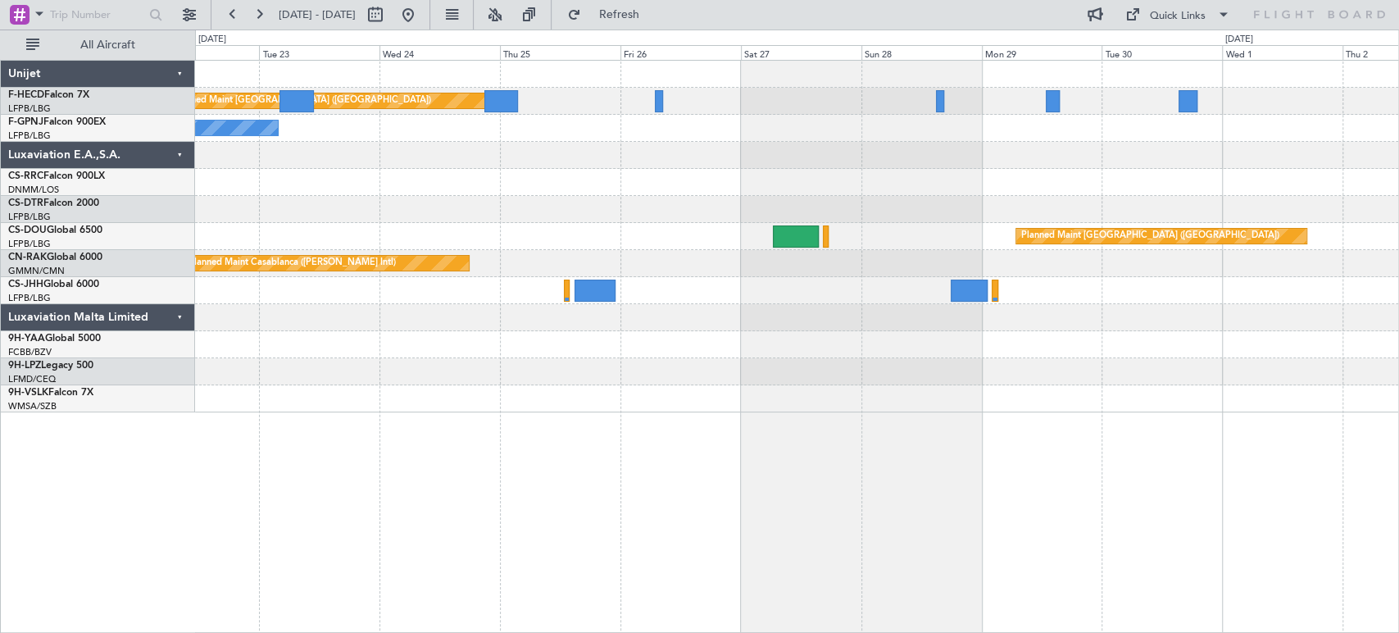
click at [618, 103] on div "Planned Maint [GEOGRAPHIC_DATA] ([GEOGRAPHIC_DATA]) No Crew No Crew Planned Mai…" at bounding box center [796, 237] width 1203 height 352
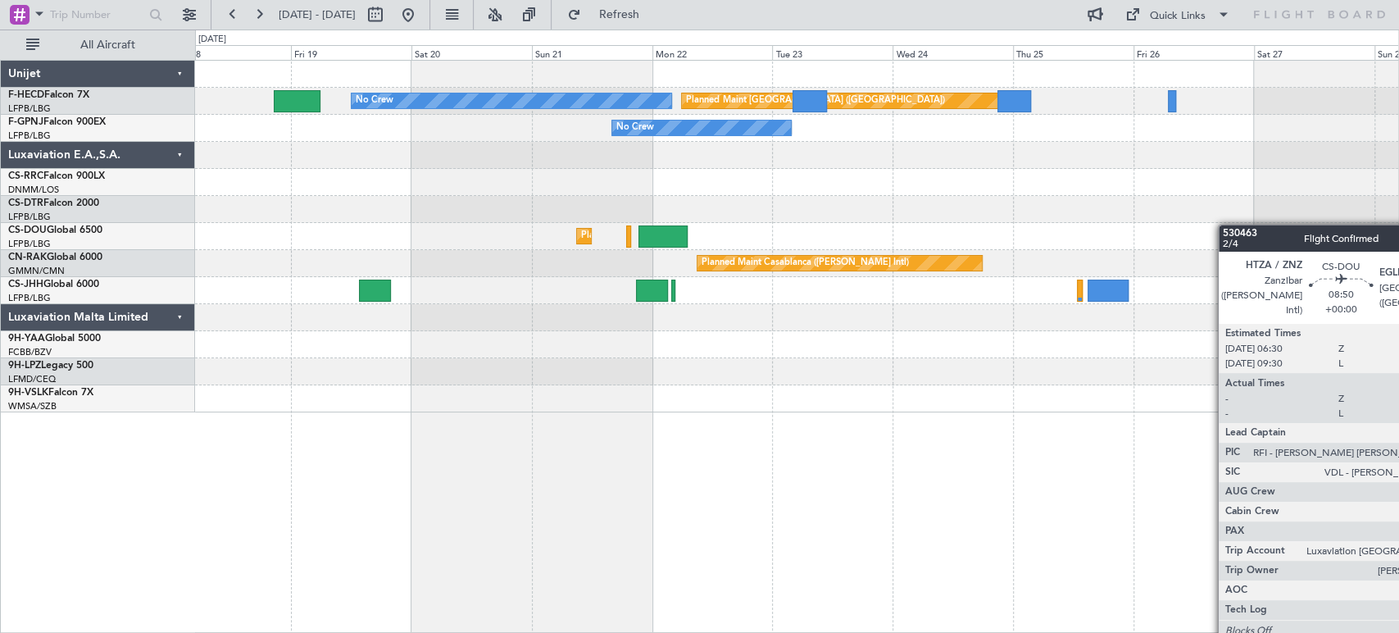
click at [1280, 225] on div "Planned Maint [GEOGRAPHIC_DATA] ([GEOGRAPHIC_DATA]) No Crew No Crew No Crew Pla…" at bounding box center [796, 237] width 1203 height 352
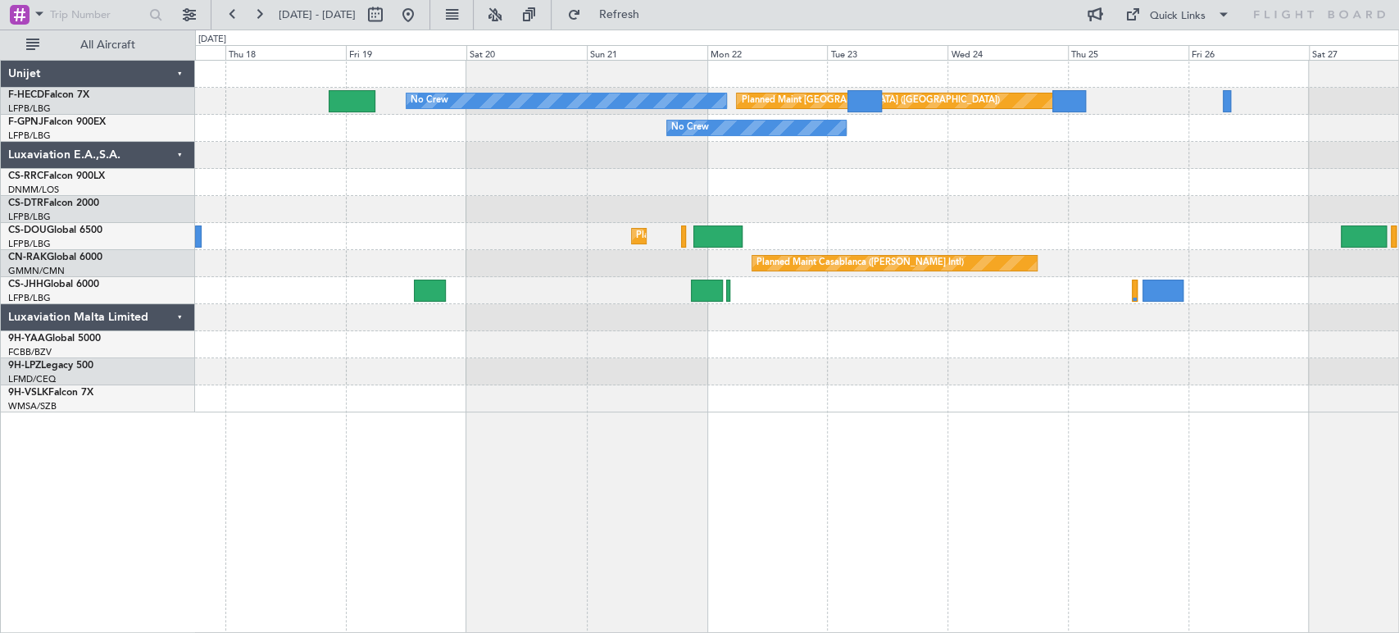
click at [1289, 183] on div at bounding box center [796, 182] width 1203 height 27
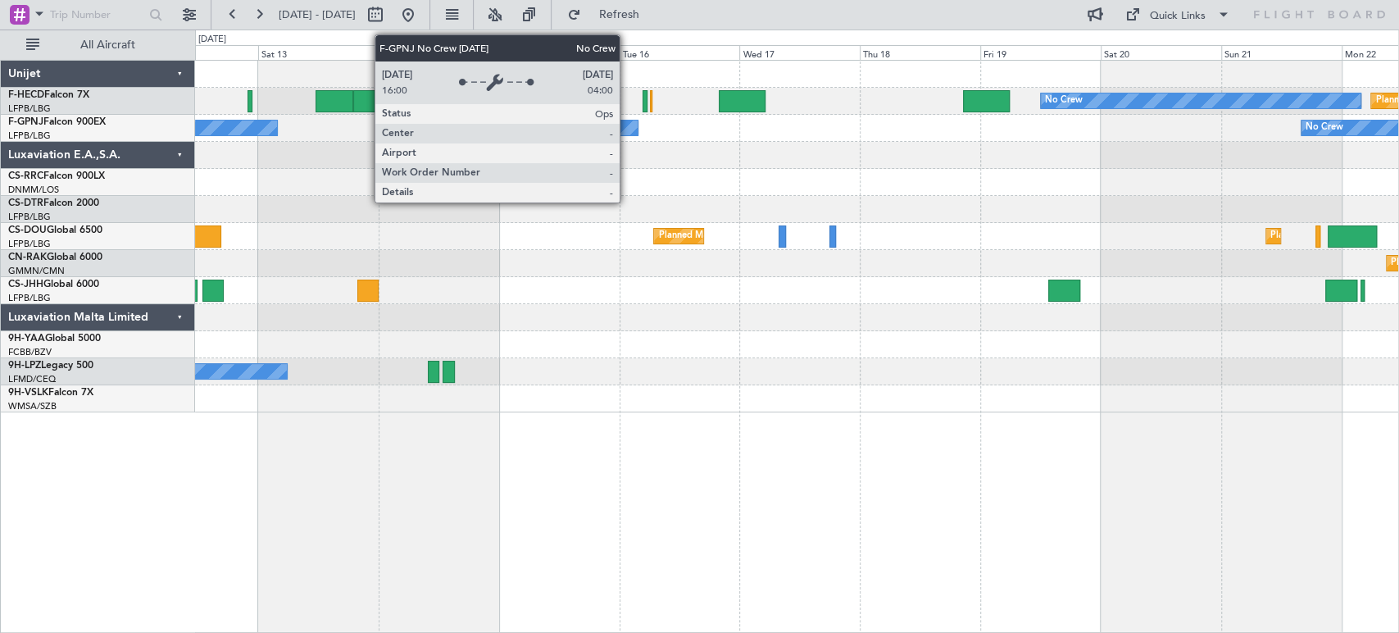
click at [1101, 140] on div "No Crew No Crew No Crew No Crew" at bounding box center [796, 128] width 1203 height 27
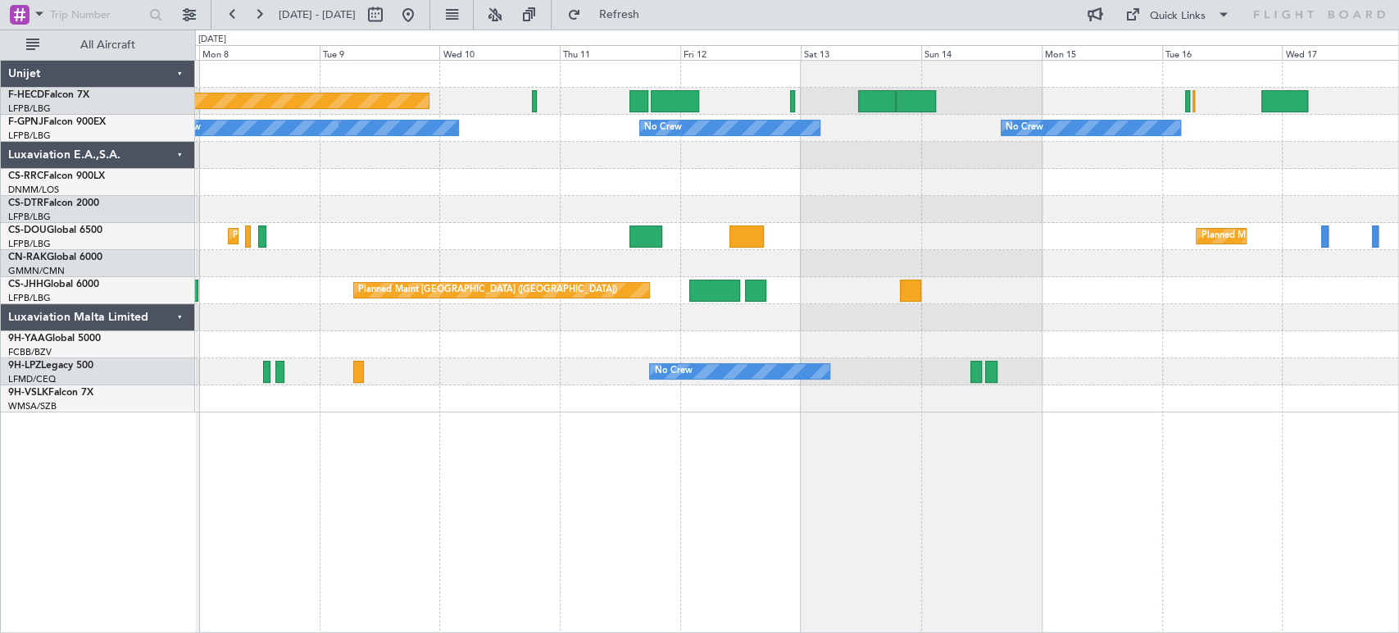
click at [1240, 199] on div "Planned Maint [GEOGRAPHIC_DATA] ([GEOGRAPHIC_DATA]) No Crew No Crew No Crew No …" at bounding box center [796, 237] width 1203 height 352
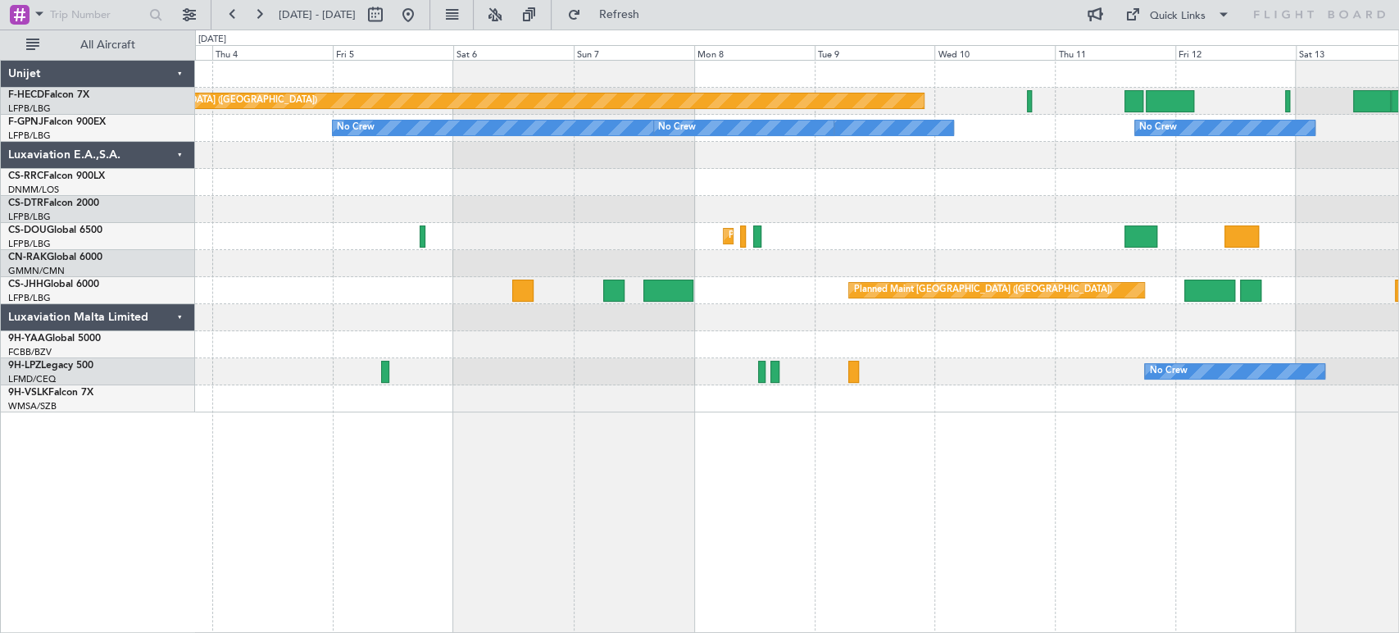
click at [1210, 280] on div "Planned Maint [GEOGRAPHIC_DATA] ([GEOGRAPHIC_DATA]) No Crew No Crew No Crew No …" at bounding box center [796, 237] width 1203 height 352
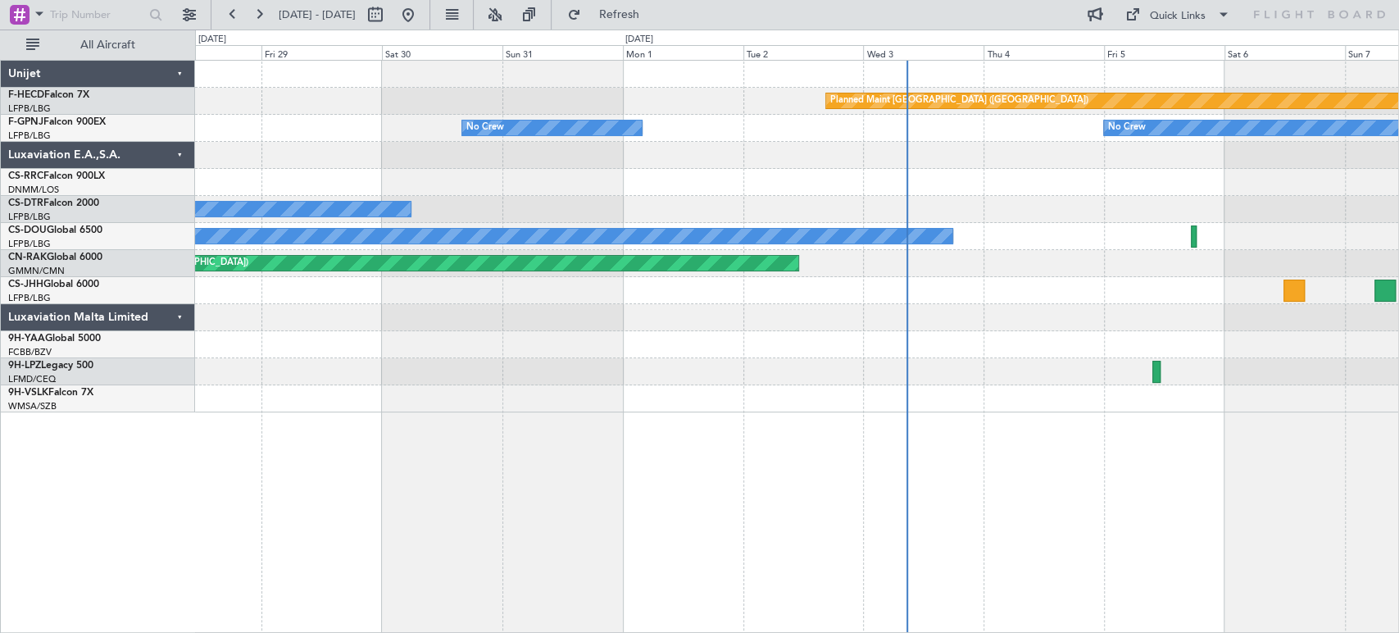
click at [638, 224] on div "Planned Maint [GEOGRAPHIC_DATA] ([GEOGRAPHIC_DATA]) No Crew No Crew No Crew No …" at bounding box center [796, 237] width 1203 height 352
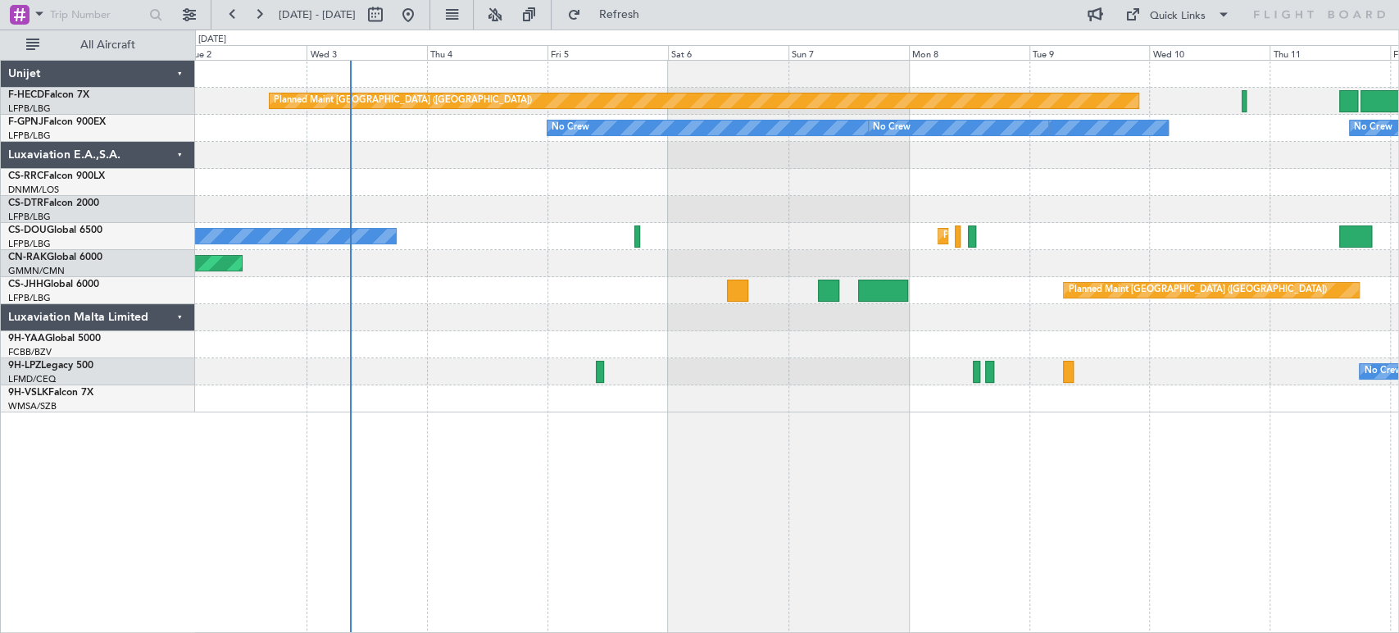
click at [716, 177] on div "Planned Maint [GEOGRAPHIC_DATA] ([GEOGRAPHIC_DATA]) No Crew No Crew No Crew No …" at bounding box center [796, 237] width 1203 height 352
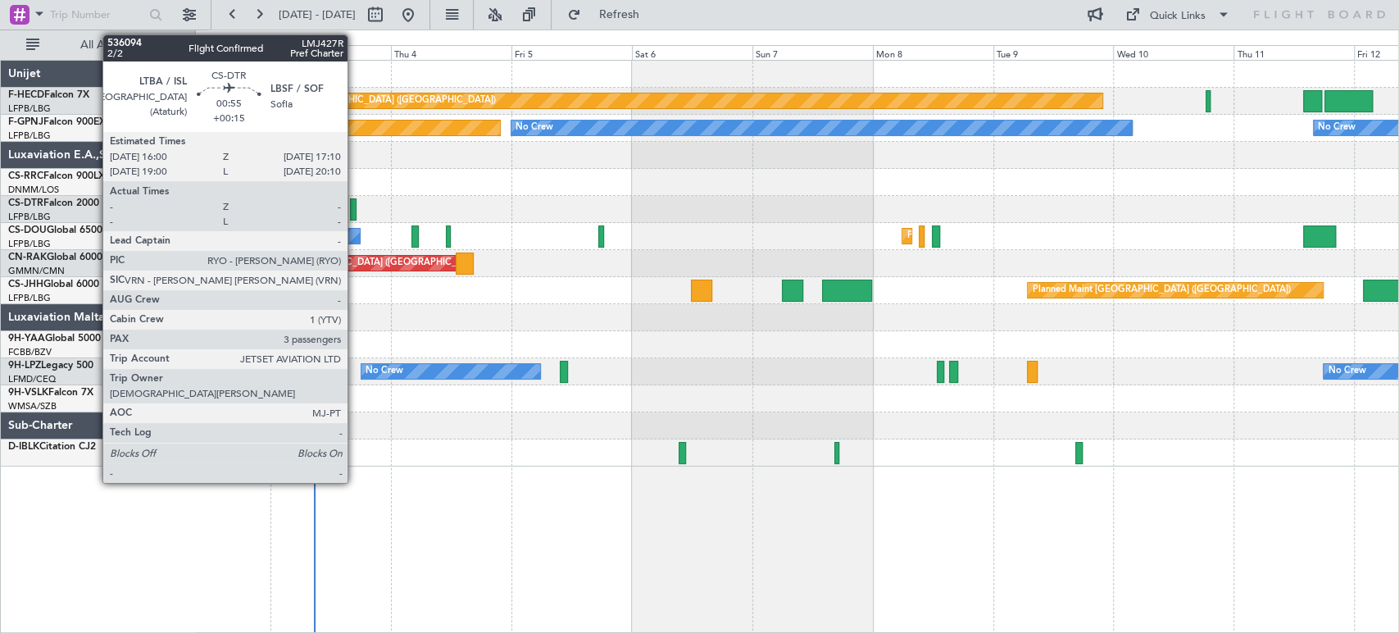
click at [355, 214] on div at bounding box center [353, 209] width 7 height 22
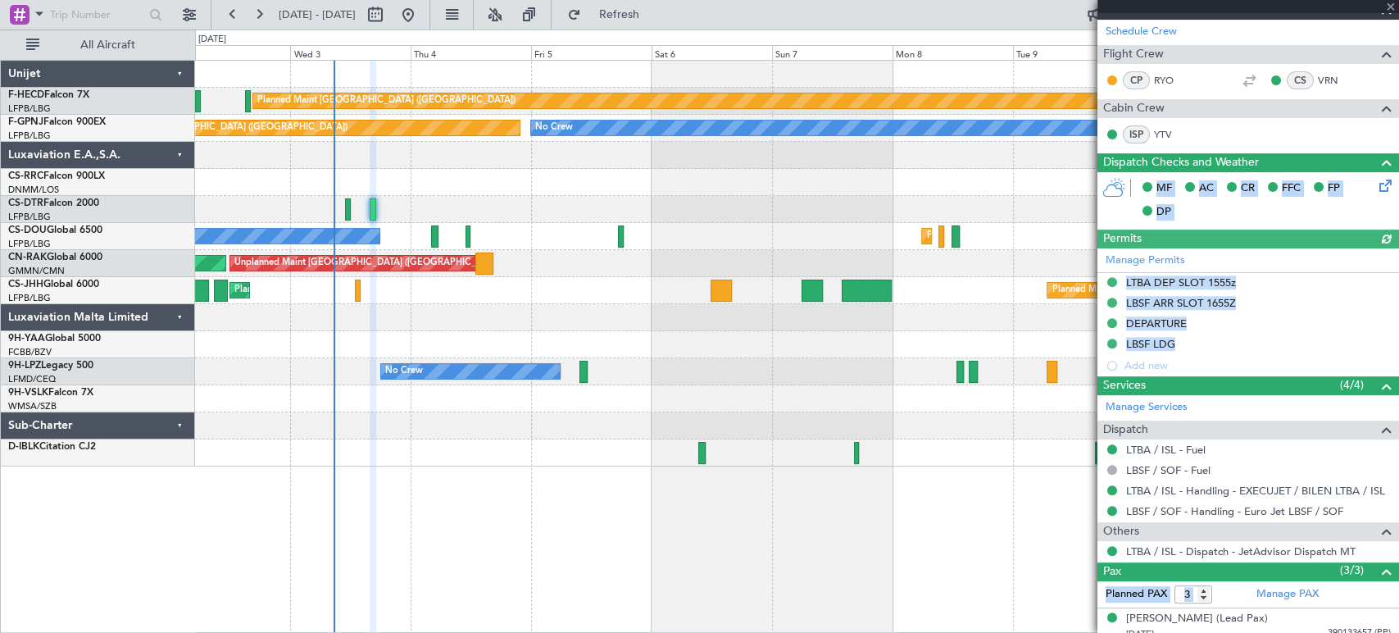
scroll to position [365, 0]
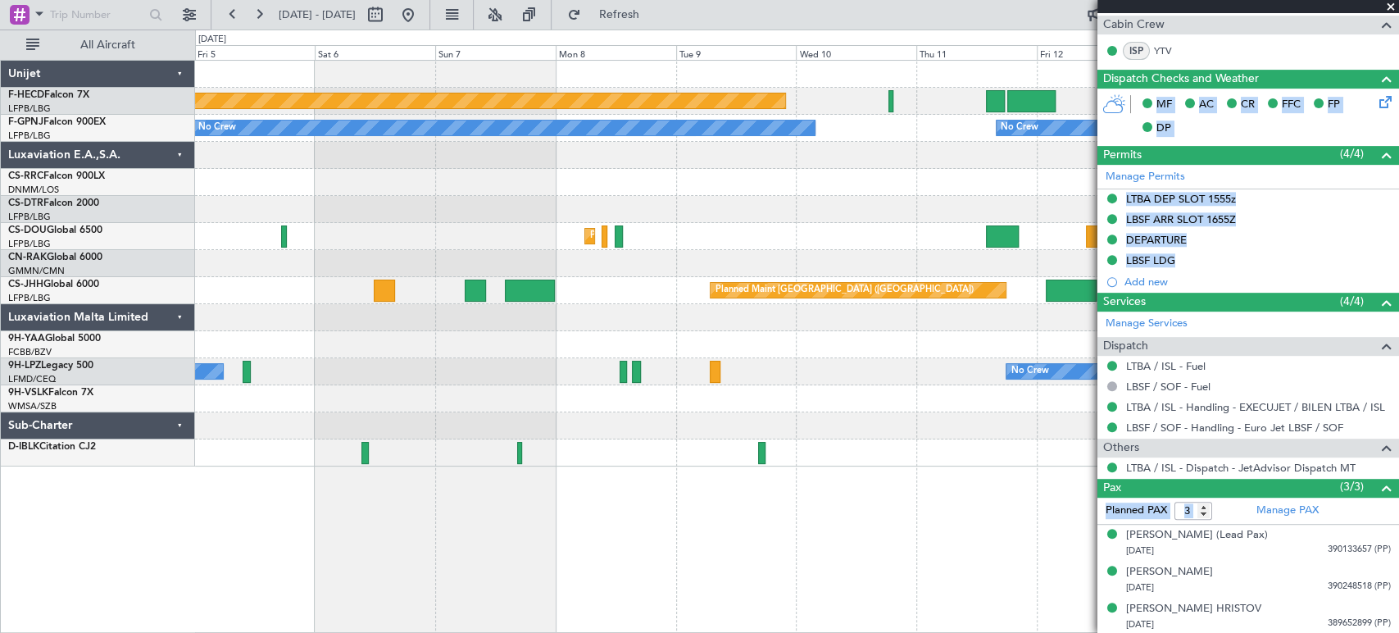
click at [210, 218] on div "Planned Maint [GEOGRAPHIC_DATA] ([GEOGRAPHIC_DATA]) No Crew No Crew No Crew No …" at bounding box center [796, 264] width 1203 height 406
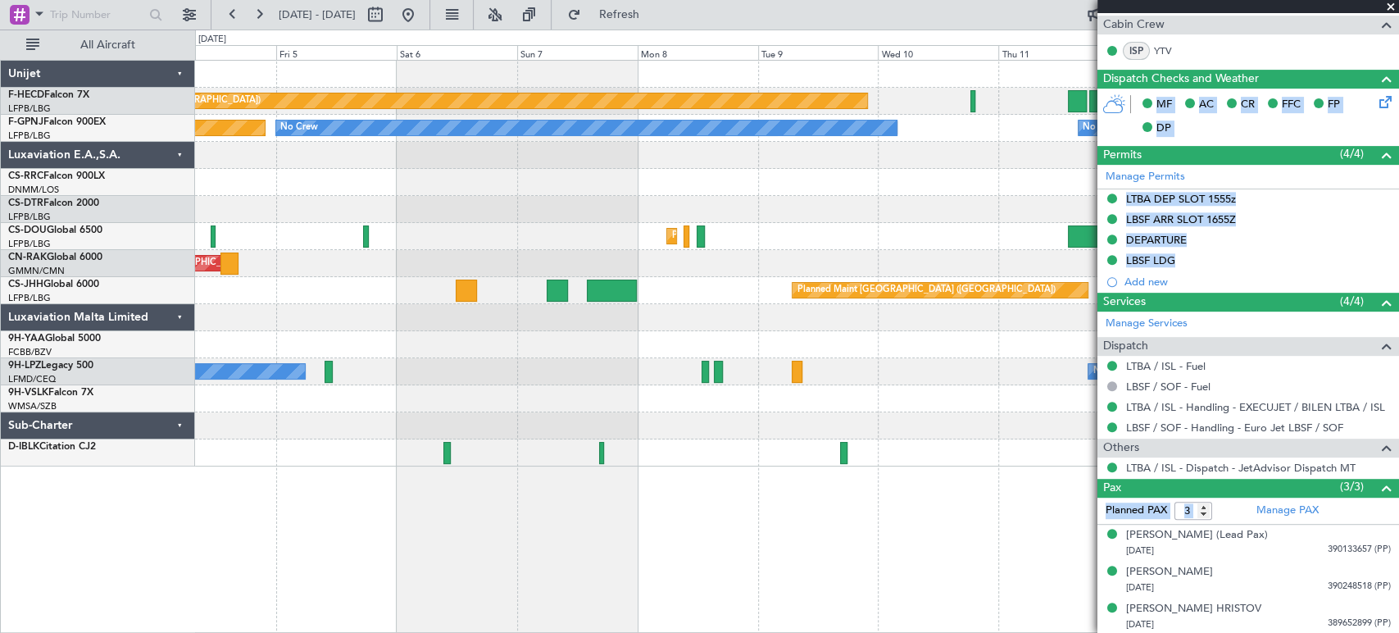
click at [945, 153] on div "Planned Maint [GEOGRAPHIC_DATA] ([GEOGRAPHIC_DATA]) No Crew No Crew No Crew No …" at bounding box center [796, 264] width 1203 height 406
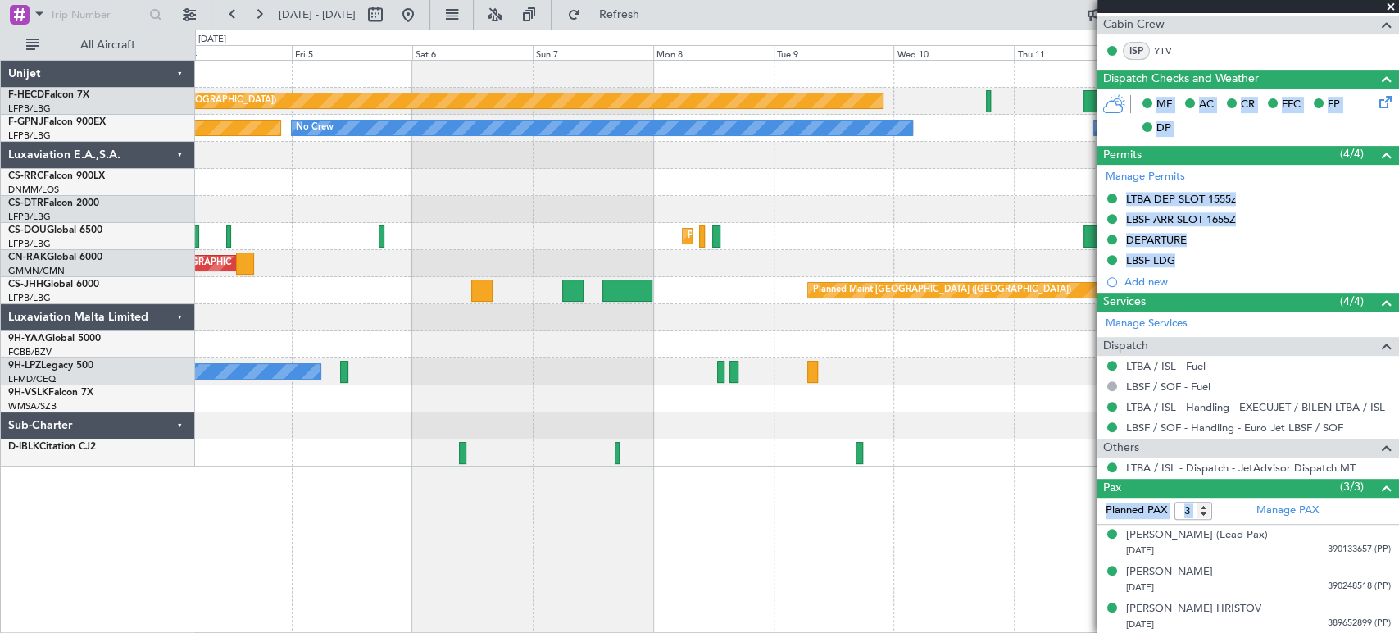
click at [587, 182] on div at bounding box center [796, 182] width 1203 height 27
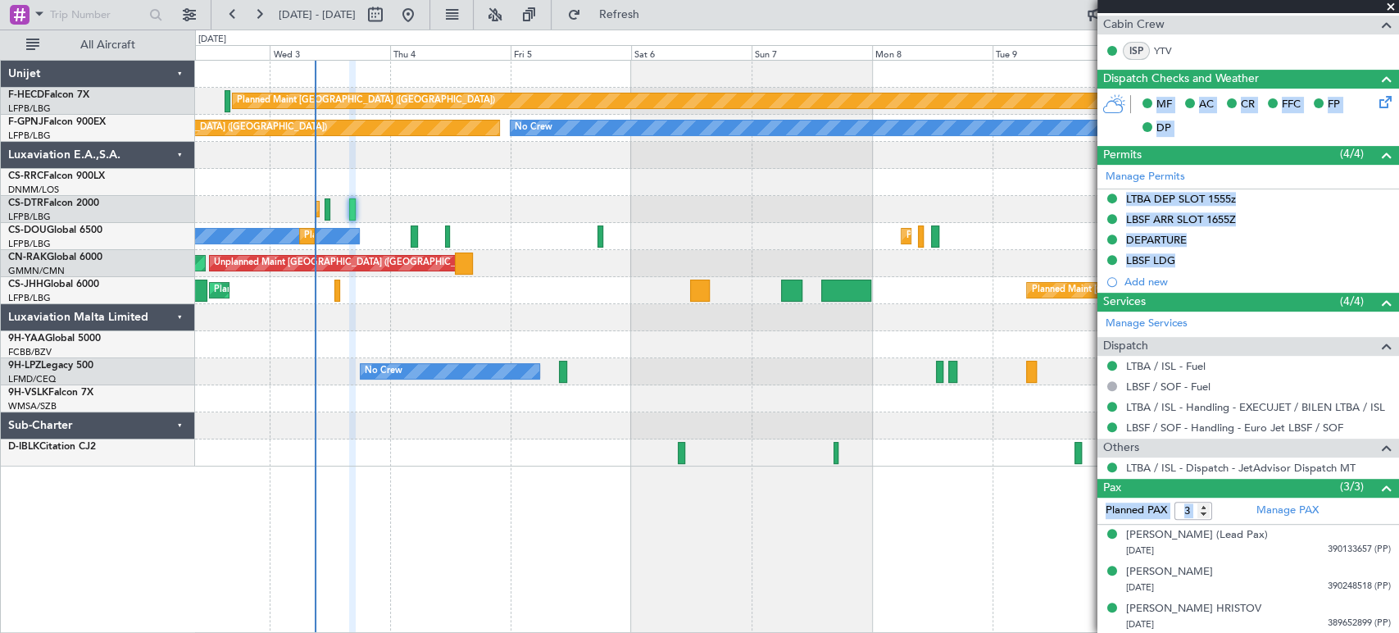
click at [844, 207] on div "Planned Maint Sofia" at bounding box center [796, 209] width 1203 height 27
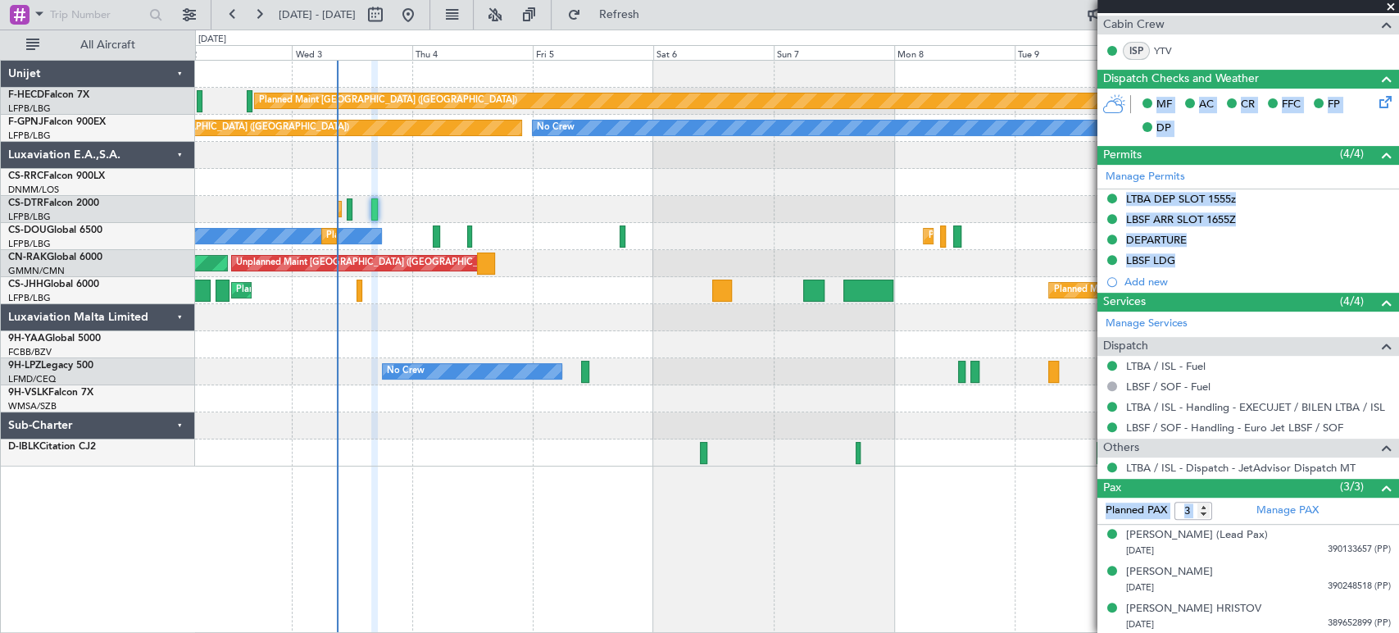
click at [434, 177] on div at bounding box center [796, 182] width 1203 height 27
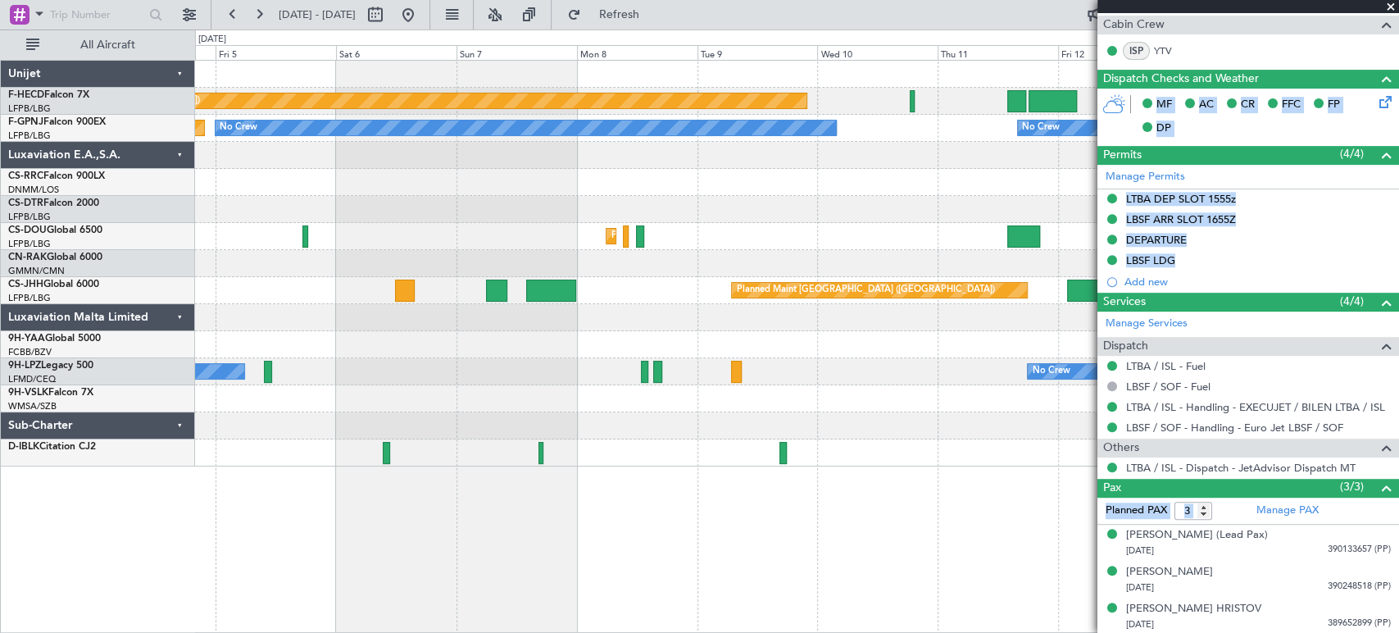
click at [11, 193] on div "Planned Maint [GEOGRAPHIC_DATA] ([GEOGRAPHIC_DATA]) No Crew No Crew Planned Mai…" at bounding box center [699, 331] width 1399 height 603
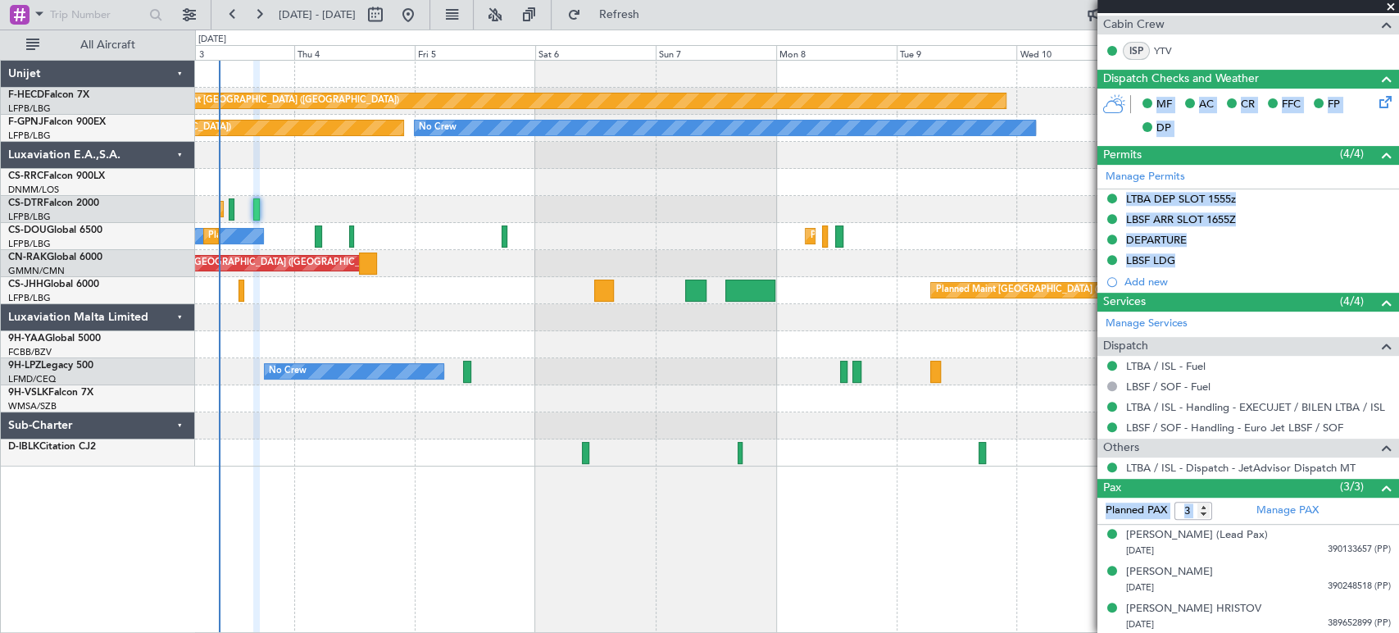
click at [452, 137] on div "No Crew No Crew Planned Maint [GEOGRAPHIC_DATA] ([GEOGRAPHIC_DATA]) No Crew No …" at bounding box center [796, 128] width 1203 height 27
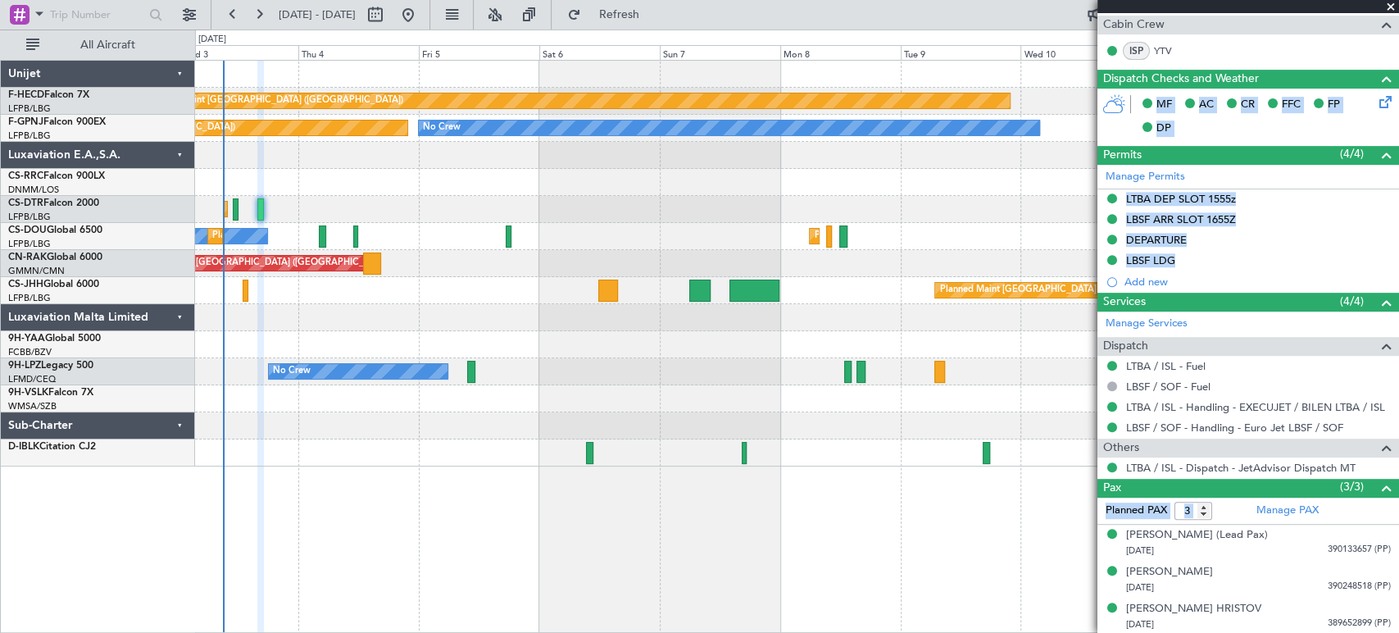
click at [450, 163] on div at bounding box center [796, 155] width 1203 height 27
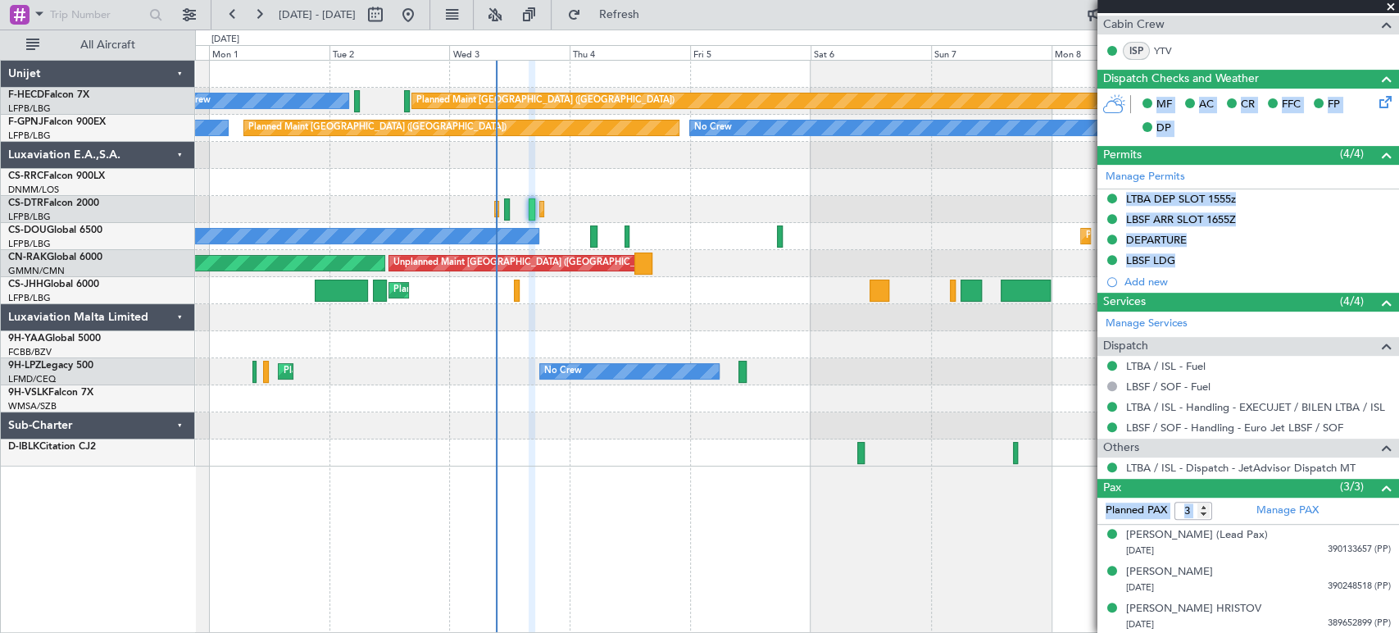
click at [905, 219] on div "Planned Maint Sofia Planned Maint Sofia No Crew" at bounding box center [796, 209] width 1203 height 27
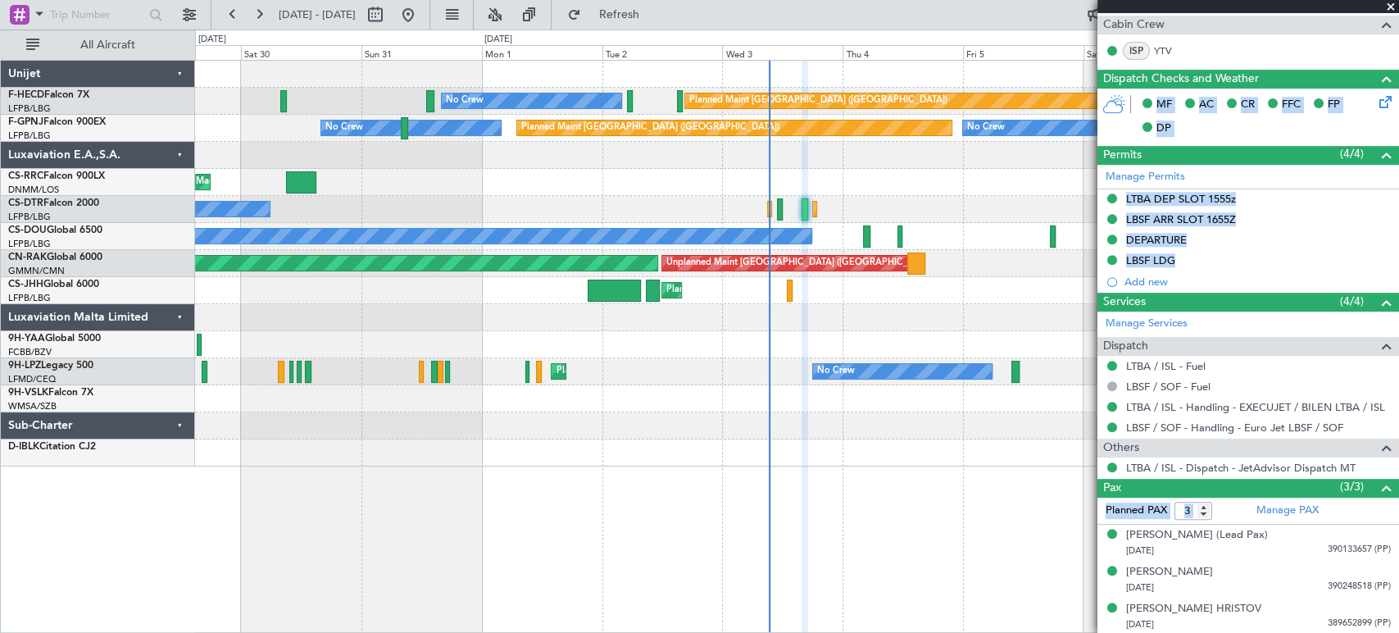
click at [595, 169] on div "Planned Maint [GEOGRAPHIC_DATA] ([GEOGRAPHIC_DATA])" at bounding box center [796, 182] width 1203 height 27
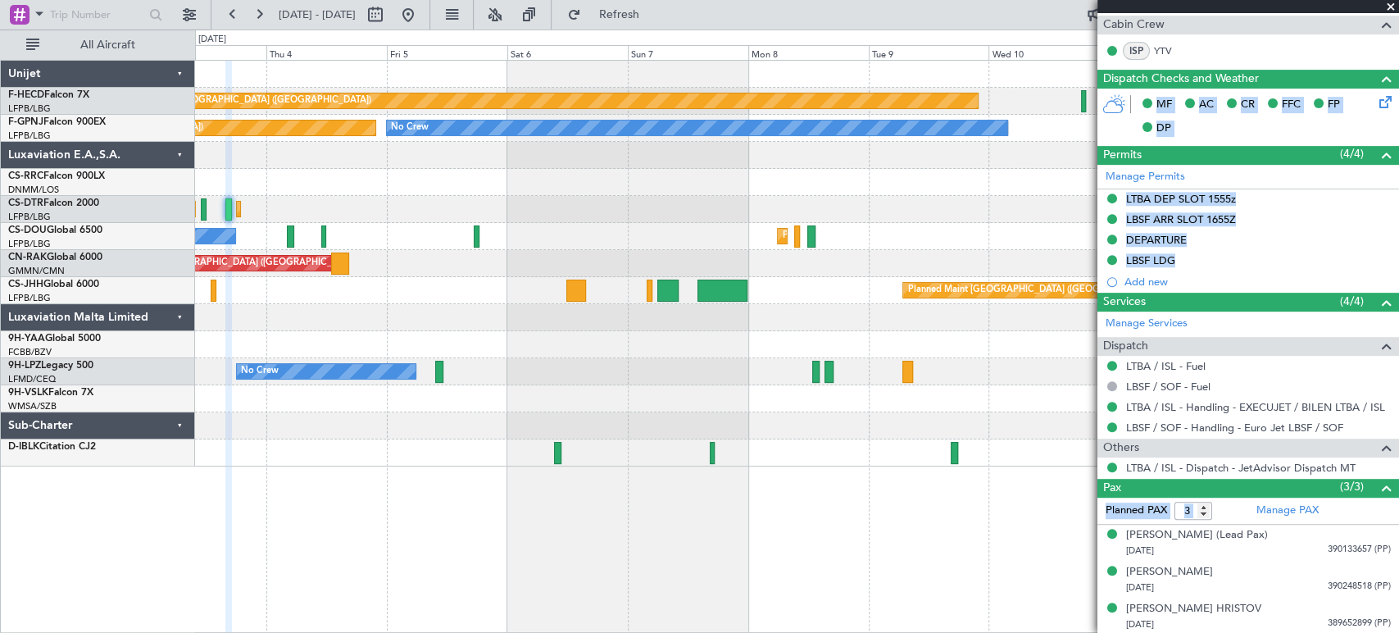
click at [462, 232] on div "Planned Maint [GEOGRAPHIC_DATA] ([GEOGRAPHIC_DATA]) No Crew Planned Maint [GEOG…" at bounding box center [796, 236] width 1203 height 27
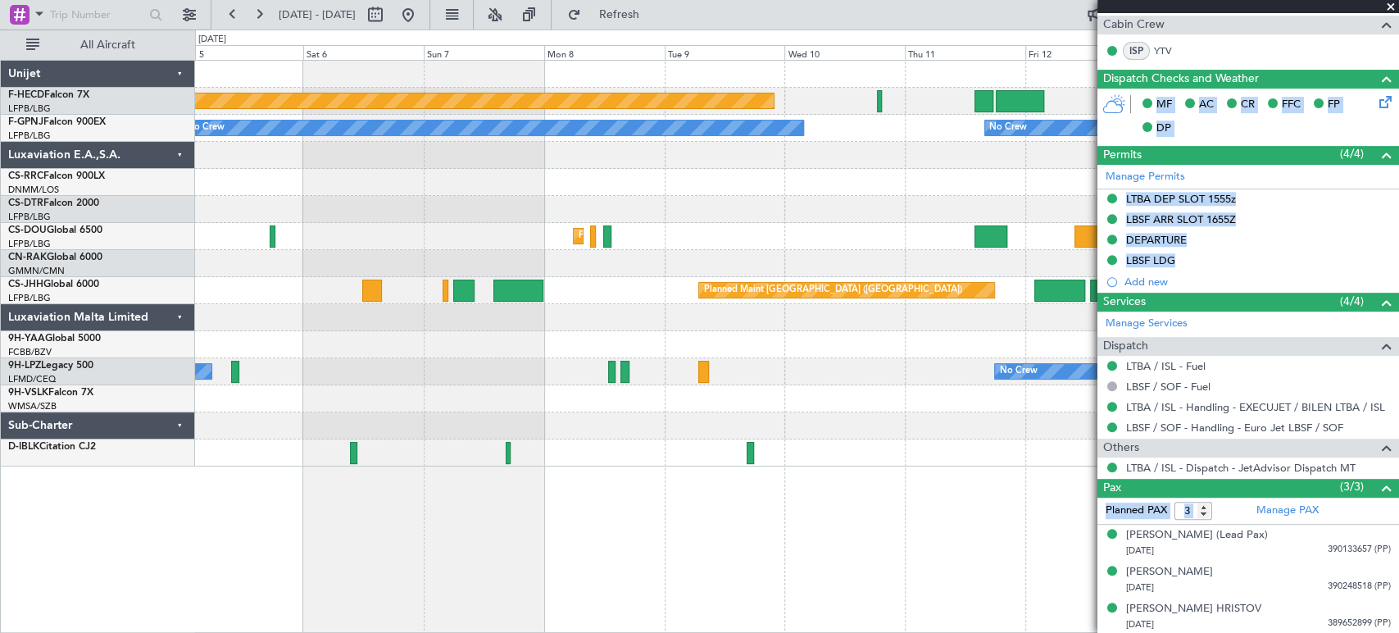
click at [862, 161] on div "Planned Maint [GEOGRAPHIC_DATA] ([GEOGRAPHIC_DATA]) No Crew No Crew No Crew No …" at bounding box center [796, 264] width 1203 height 406
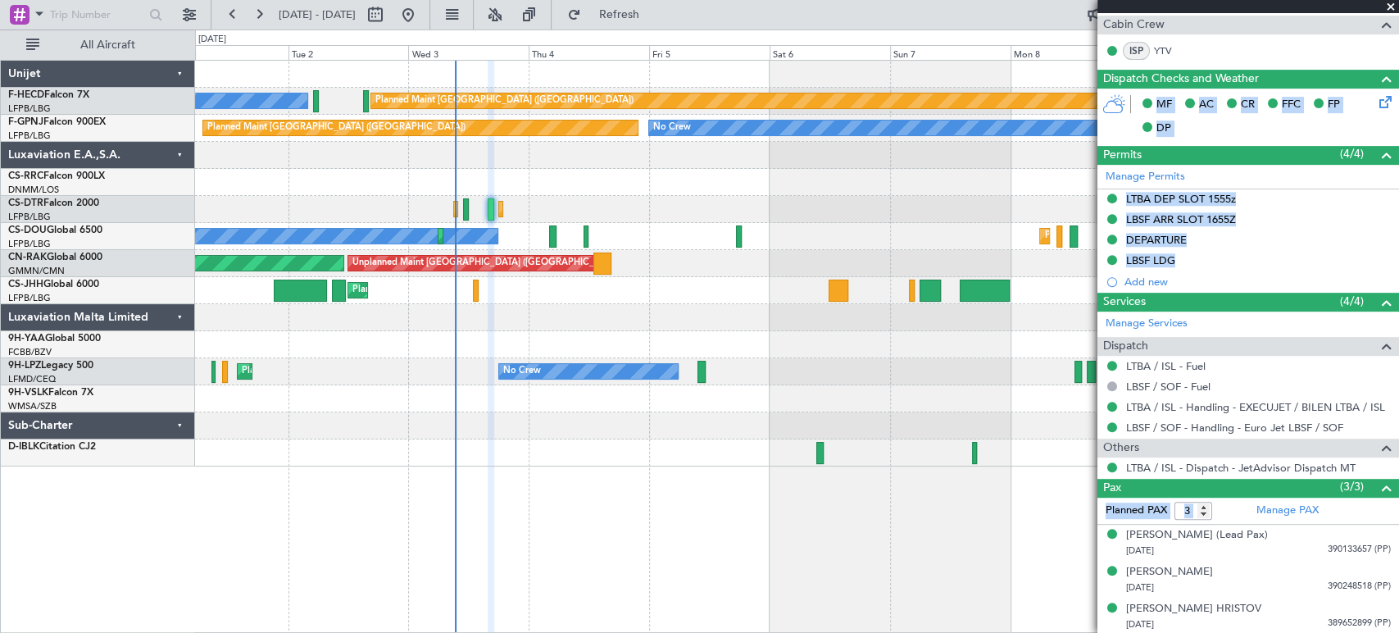
click at [938, 151] on div "Planned Maint [GEOGRAPHIC_DATA] ([GEOGRAPHIC_DATA]) No Crew No Crew No Crew Pla…" at bounding box center [796, 264] width 1203 height 406
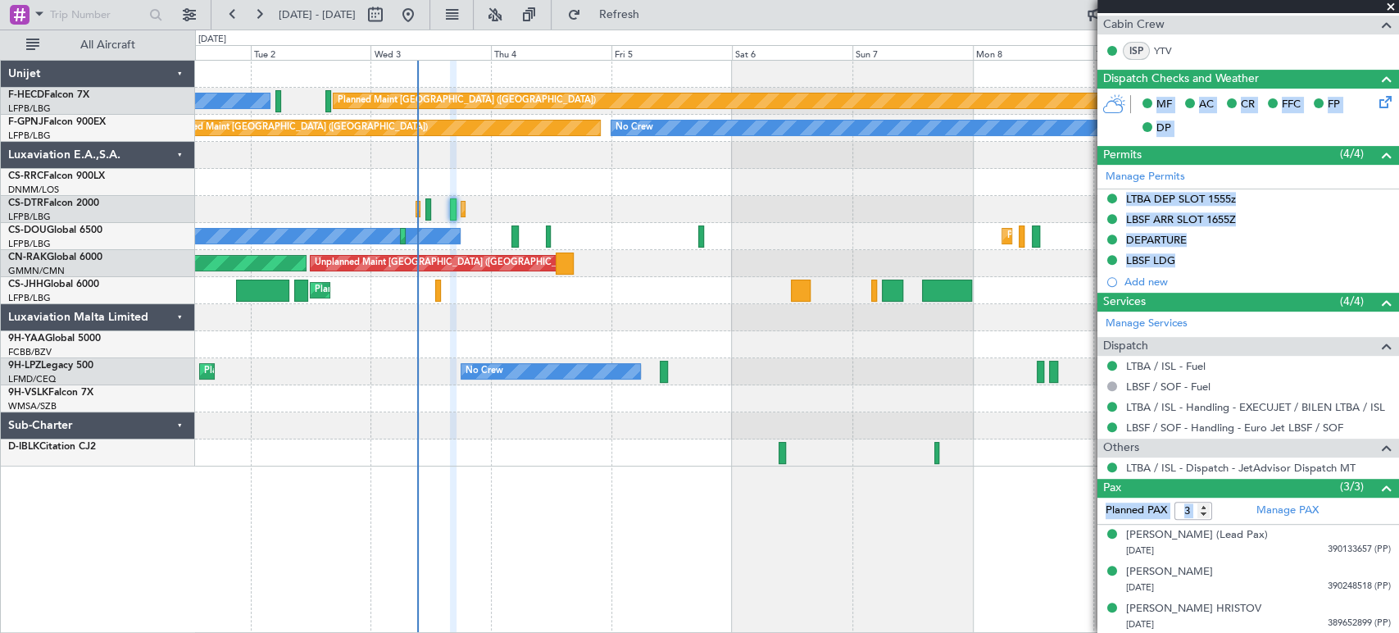
click at [644, 174] on div "Planned Maint [GEOGRAPHIC_DATA] ([GEOGRAPHIC_DATA]) No Crew No Crew No Crew Pla…" at bounding box center [796, 264] width 1203 height 406
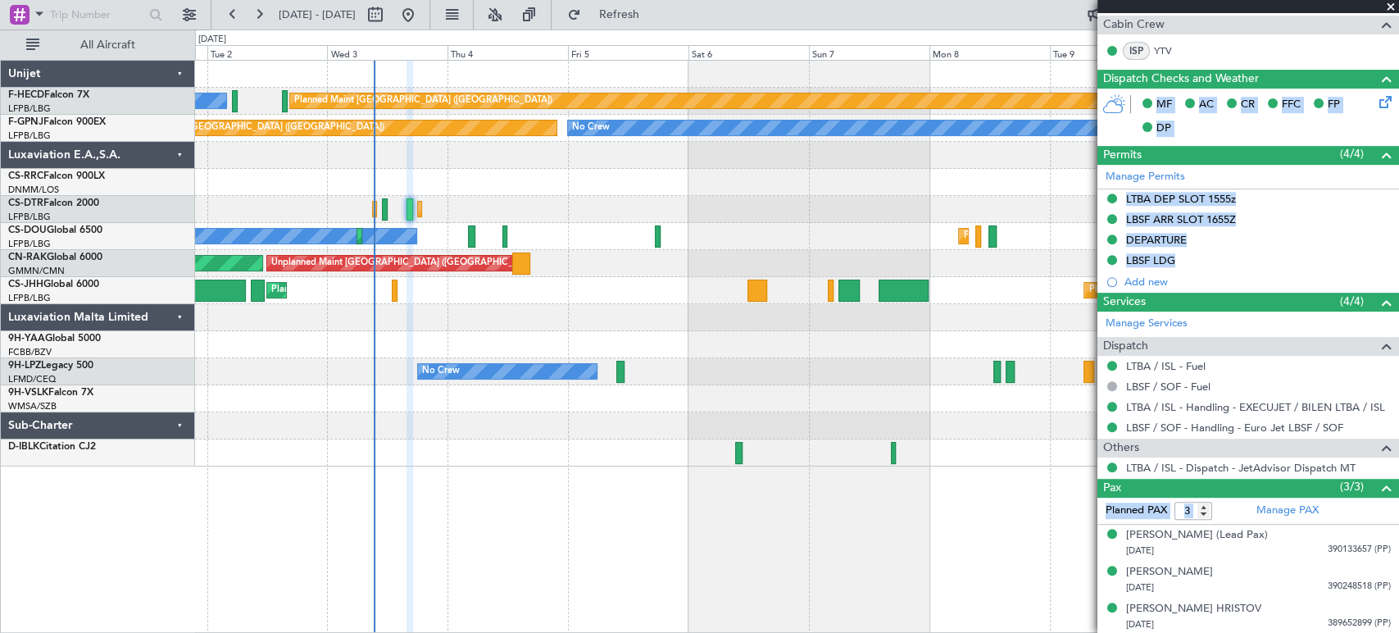
click at [824, 152] on div at bounding box center [796, 155] width 1203 height 27
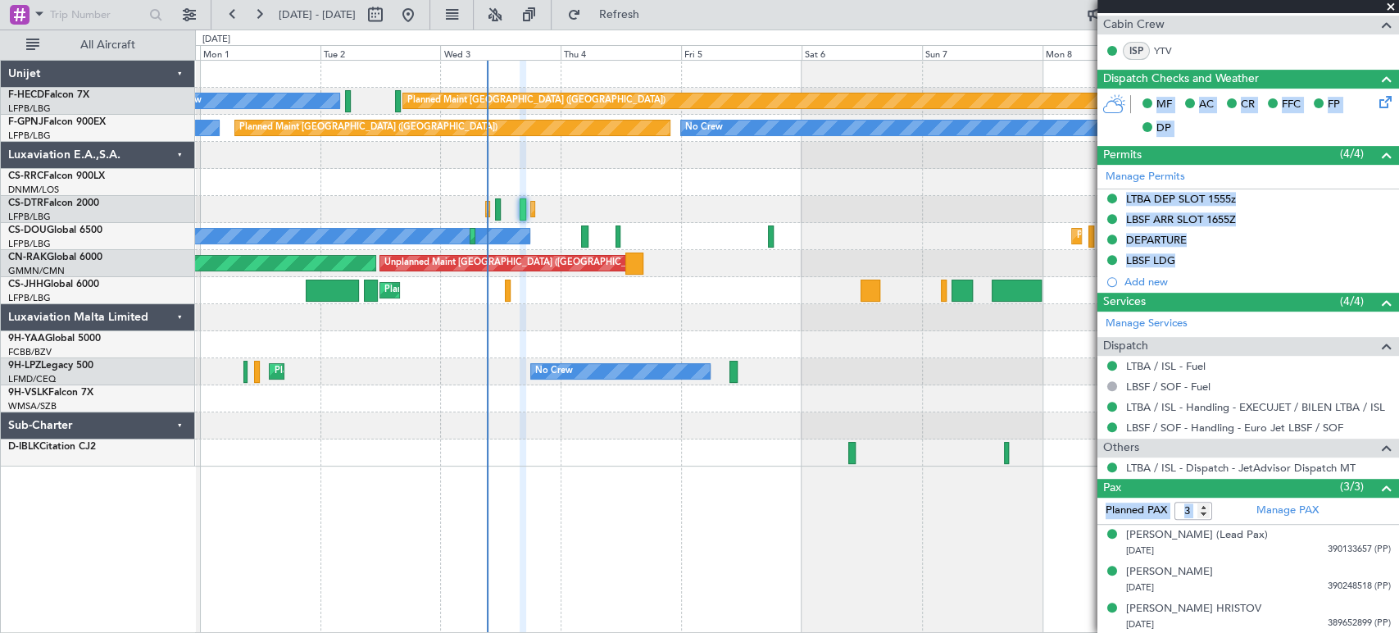
click at [768, 153] on div "Planned Maint [GEOGRAPHIC_DATA] ([GEOGRAPHIC_DATA]) No Crew No Crew No Crew Pla…" at bounding box center [796, 264] width 1203 height 406
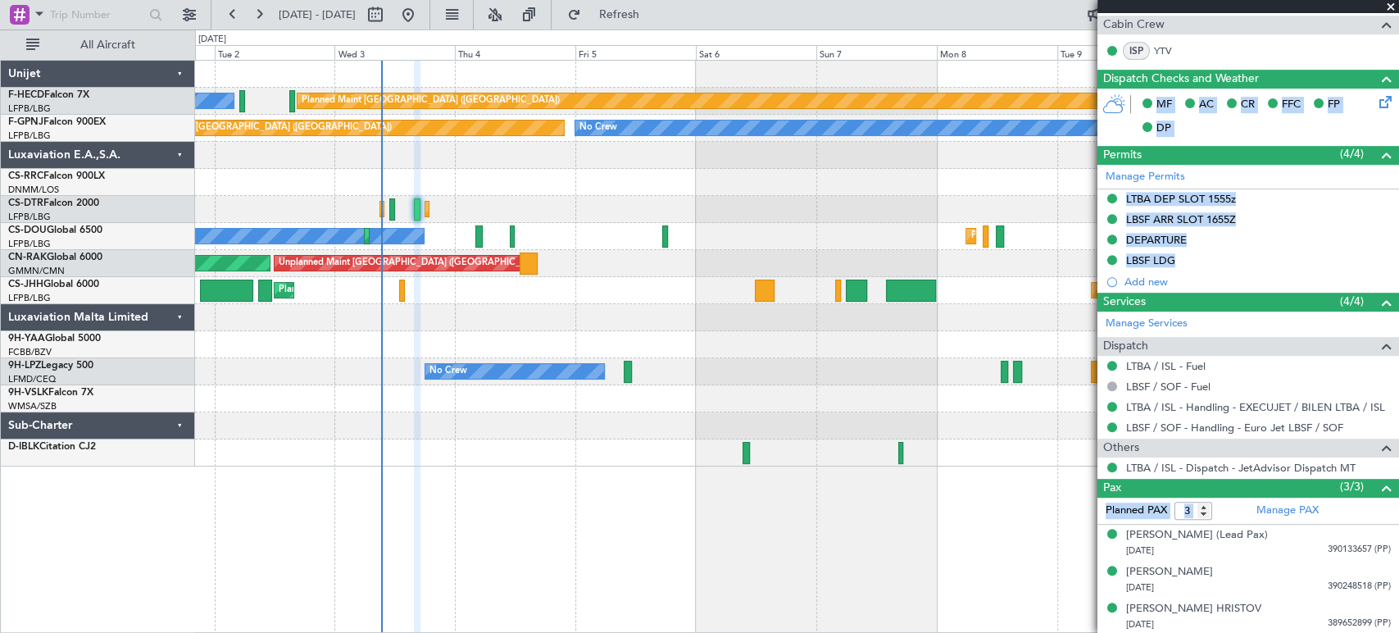
click at [538, 161] on div at bounding box center [796, 155] width 1203 height 27
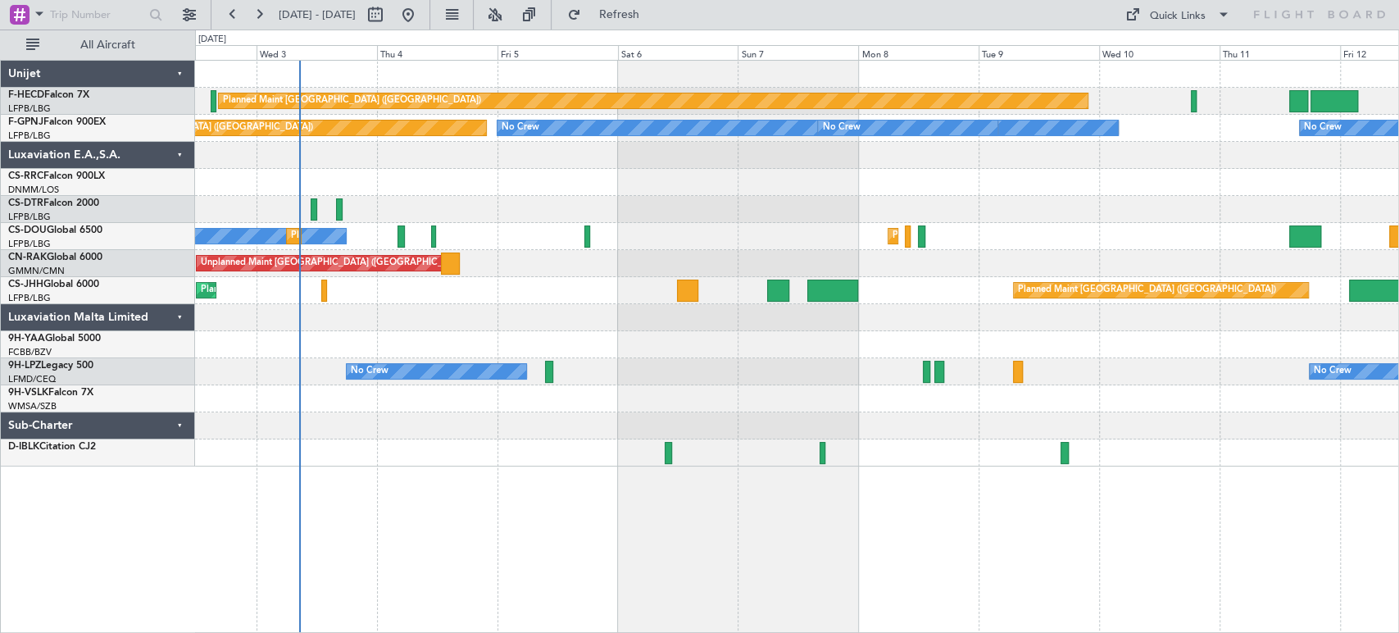
click at [386, 224] on div "No Crew Planned Maint Paris (Le Bourget) Planned Maint Paris (Le Bourget)" at bounding box center [796, 236] width 1203 height 27
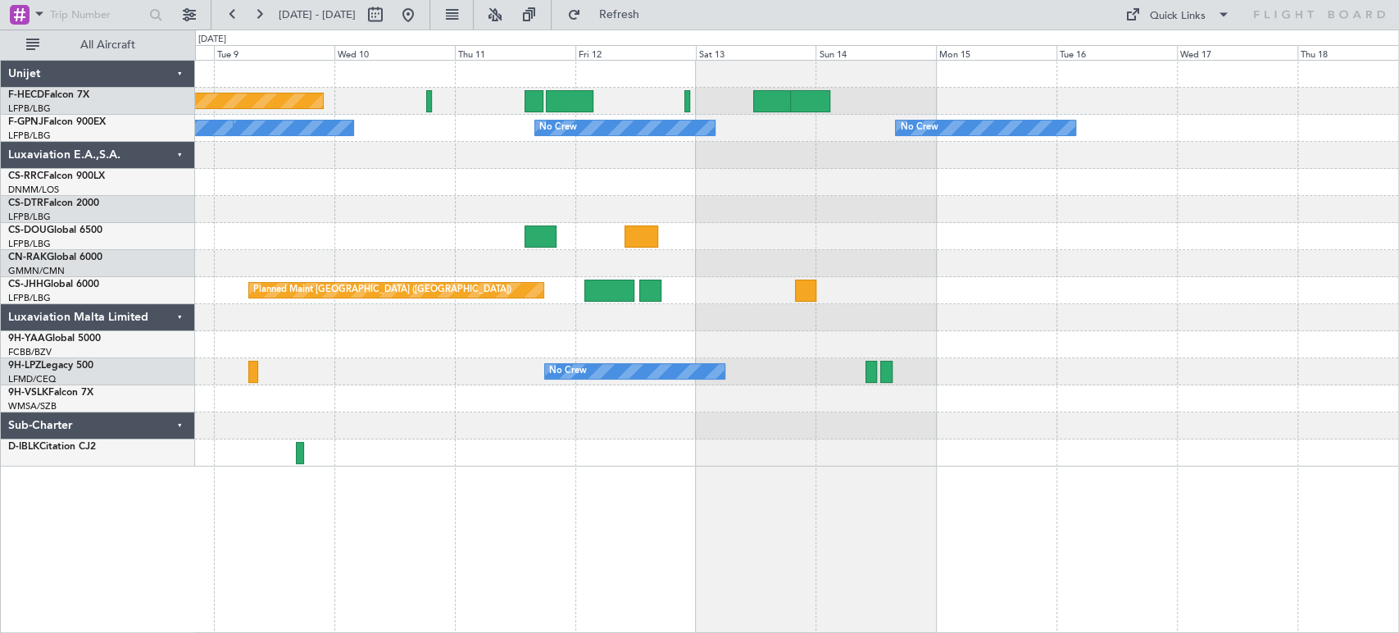
click at [294, 181] on div at bounding box center [796, 182] width 1203 height 27
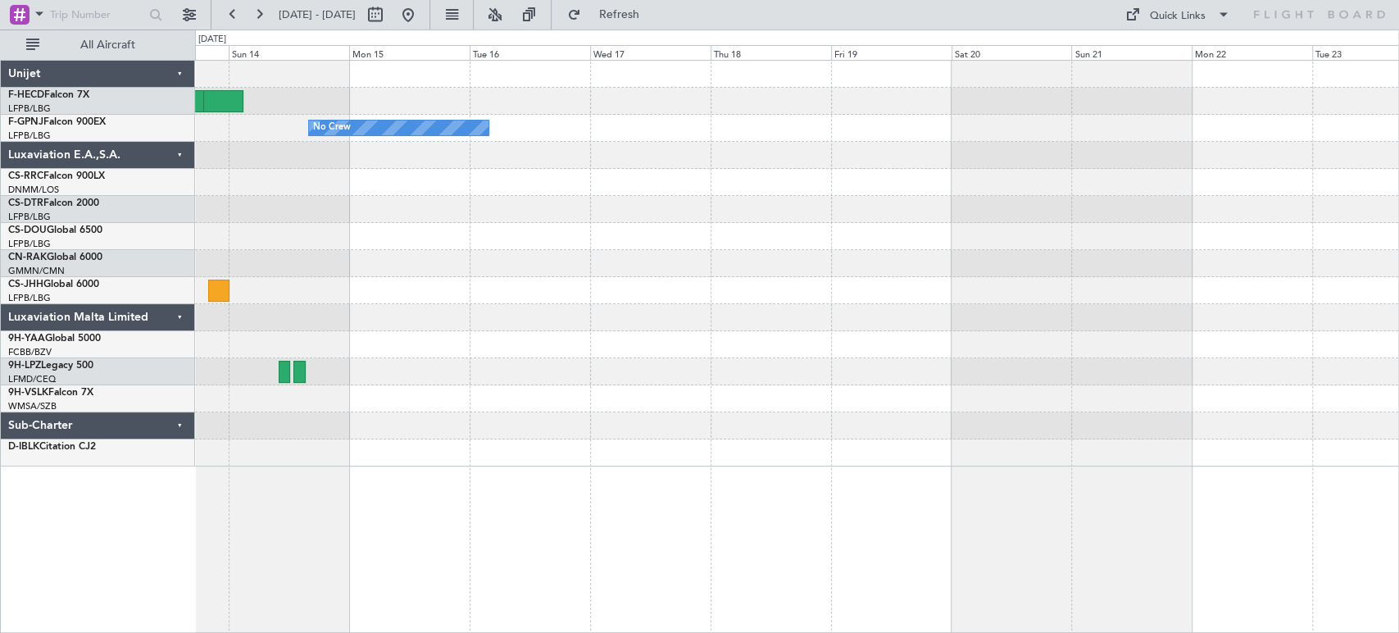
click at [289, 157] on div "No Crew No Crew Planned Maint Paris (Le Bourget) No Crew" at bounding box center [796, 264] width 1203 height 406
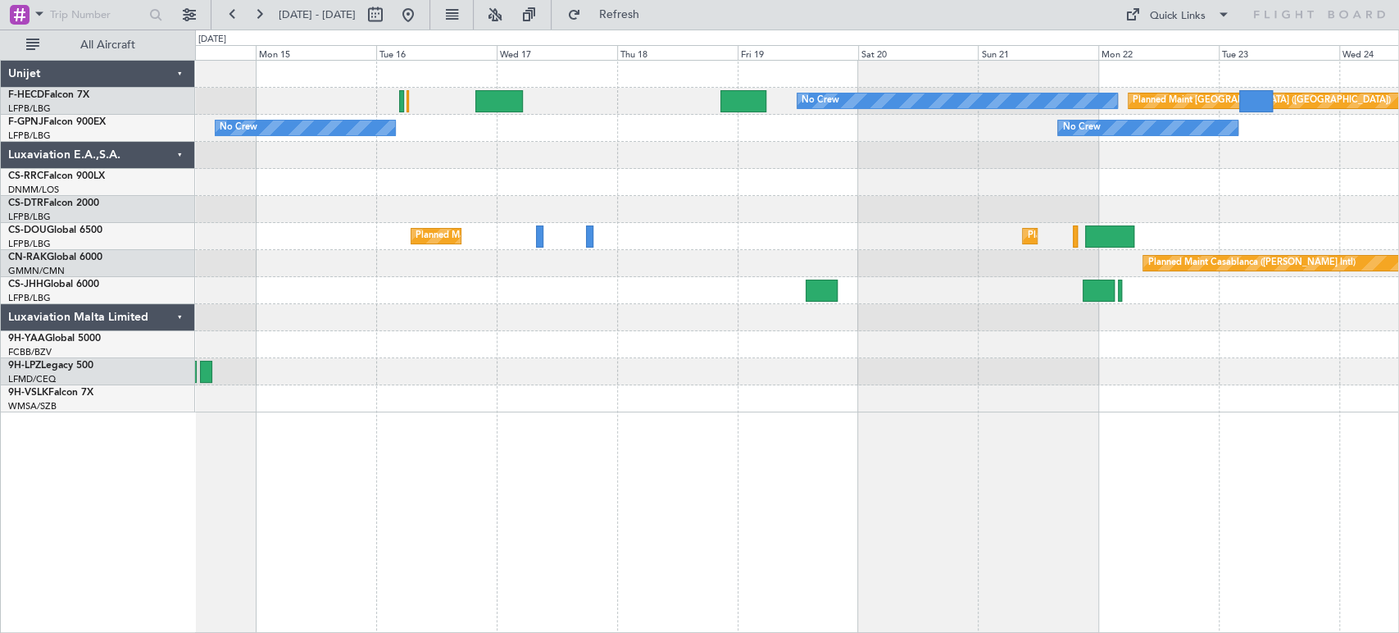
click at [0, 175] on html "14 Sep 2025 - 24 Sep 2025 Refresh Quick Links All Aircraft No Crew Planned Main…" at bounding box center [699, 316] width 1399 height 633
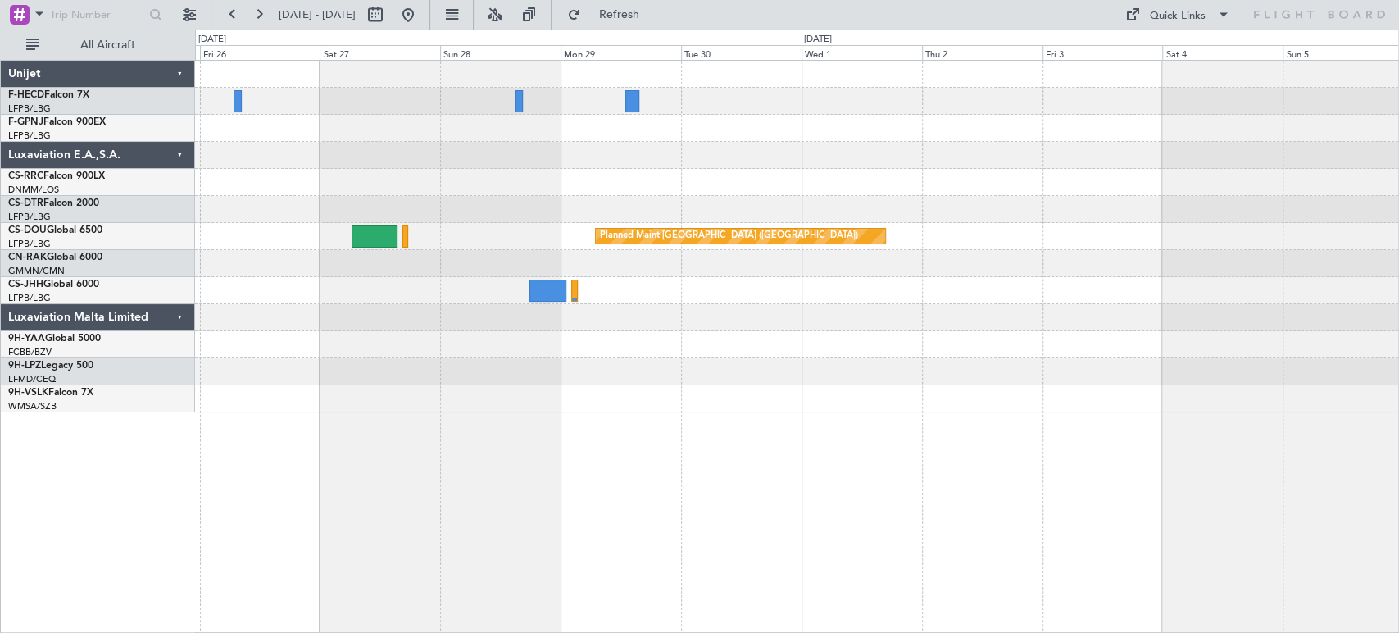
click at [98, 163] on div "Planned Maint Paris (Le Bourget) Planned Maint Paris (Le Bourget) Planned Maint…" at bounding box center [699, 331] width 1399 height 603
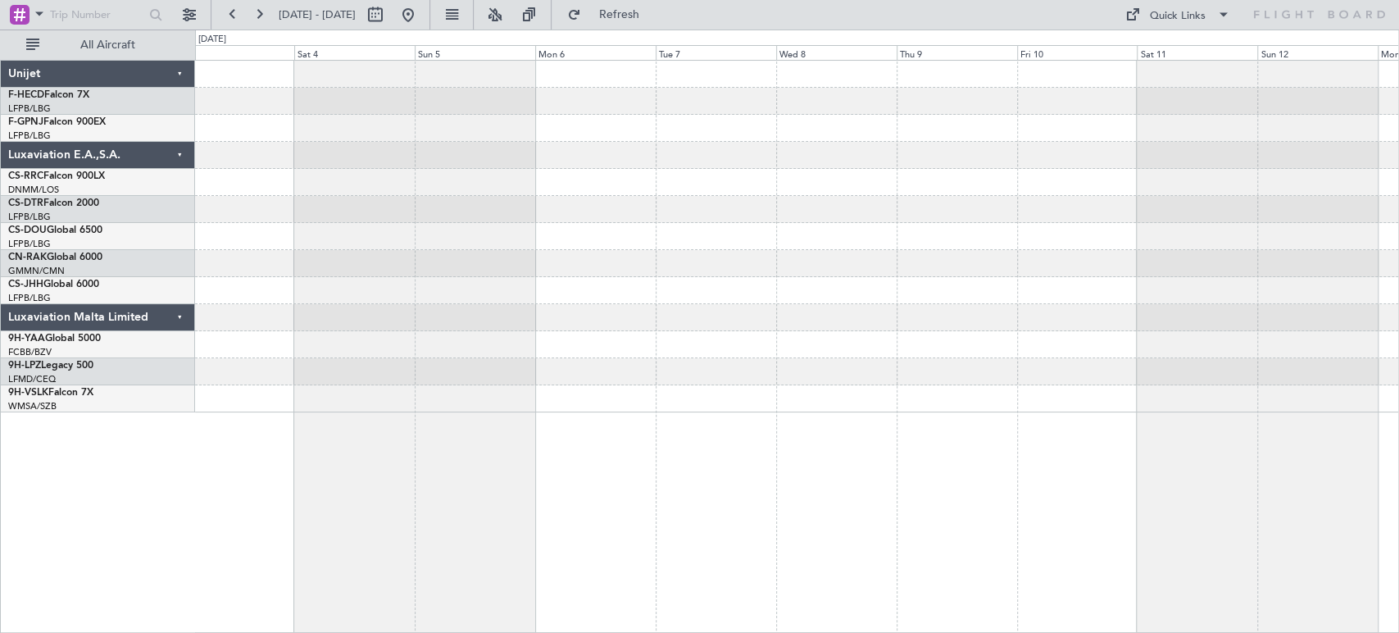
click at [274, 138] on div "Planned Maint [GEOGRAPHIC_DATA] ([GEOGRAPHIC_DATA])" at bounding box center [796, 237] width 1203 height 352
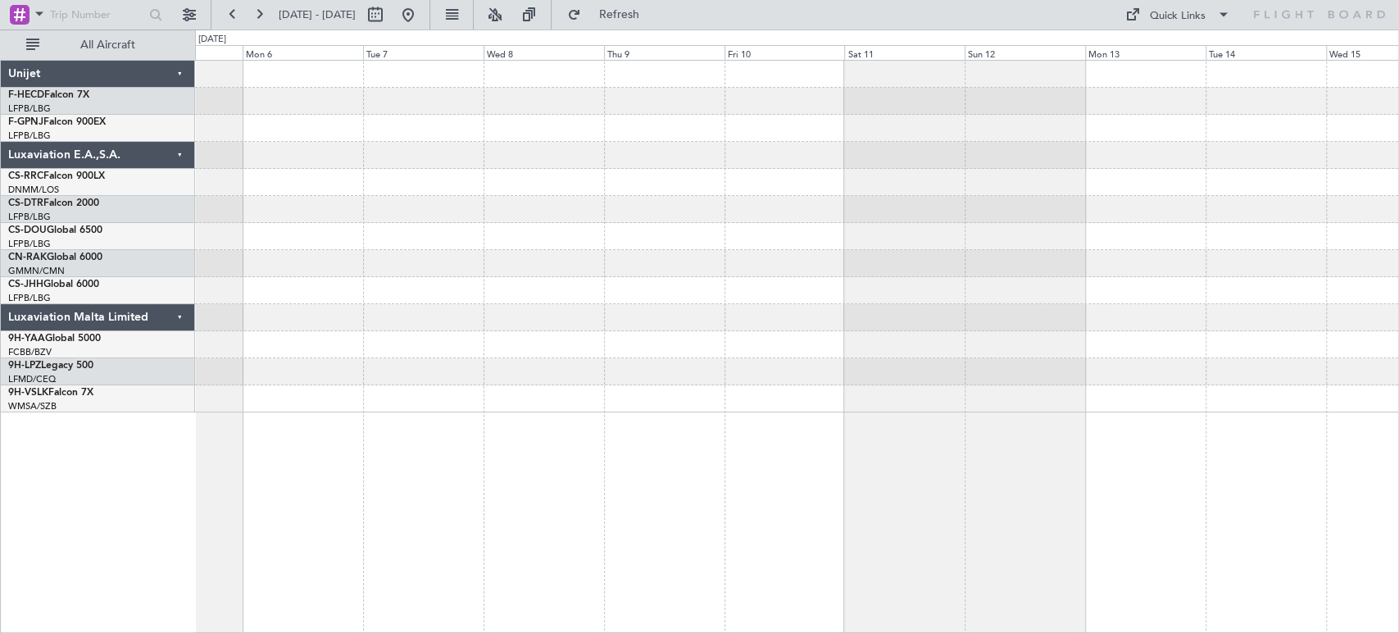
click at [617, 256] on div at bounding box center [796, 237] width 1203 height 352
